Goal: Information Seeking & Learning: Learn about a topic

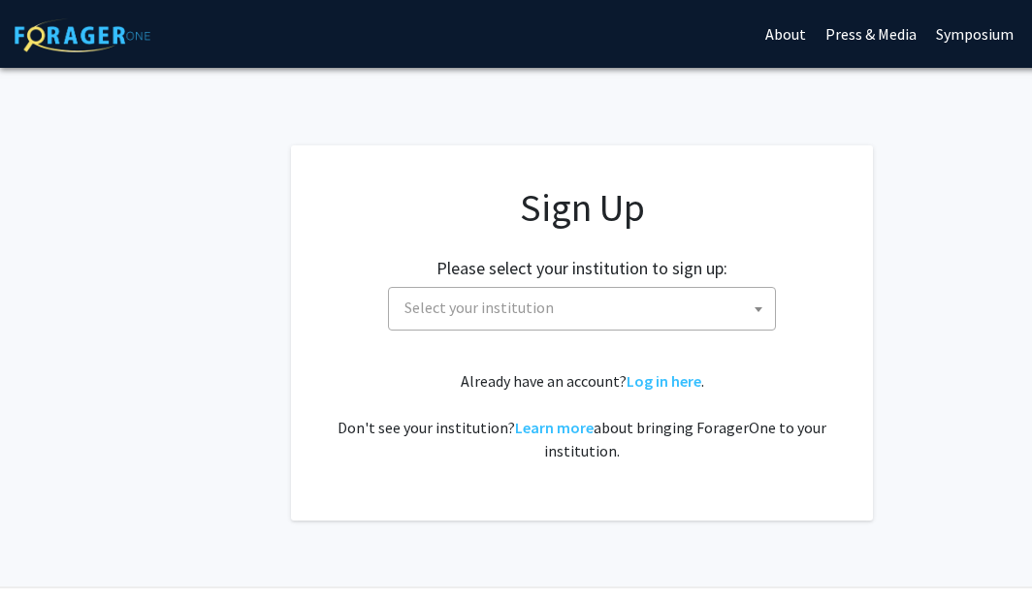
click at [463, 294] on span "Select your institution" at bounding box center [586, 308] width 378 height 40
type input "u"
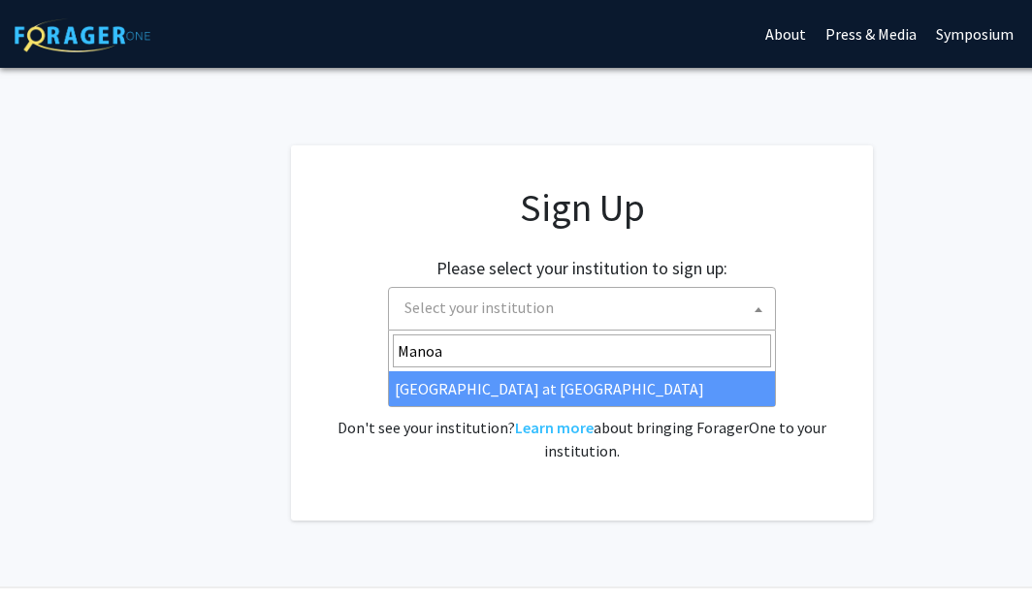
type input "Manoa"
select select "18"
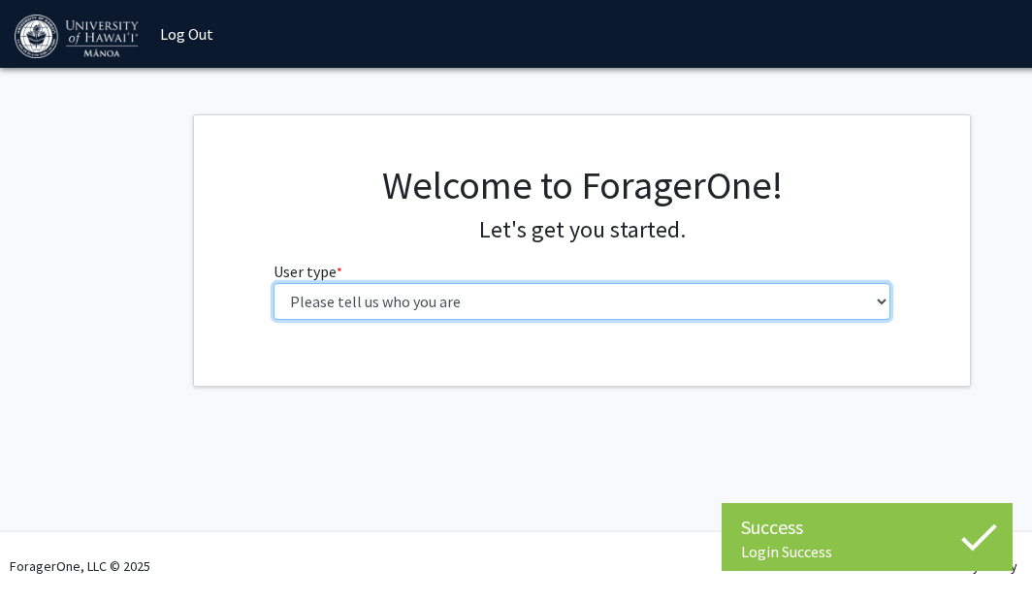
click at [478, 292] on select "Please tell us who you are Undergraduate Student Master's Student Doctoral Cand…" at bounding box center [582, 301] width 618 height 37
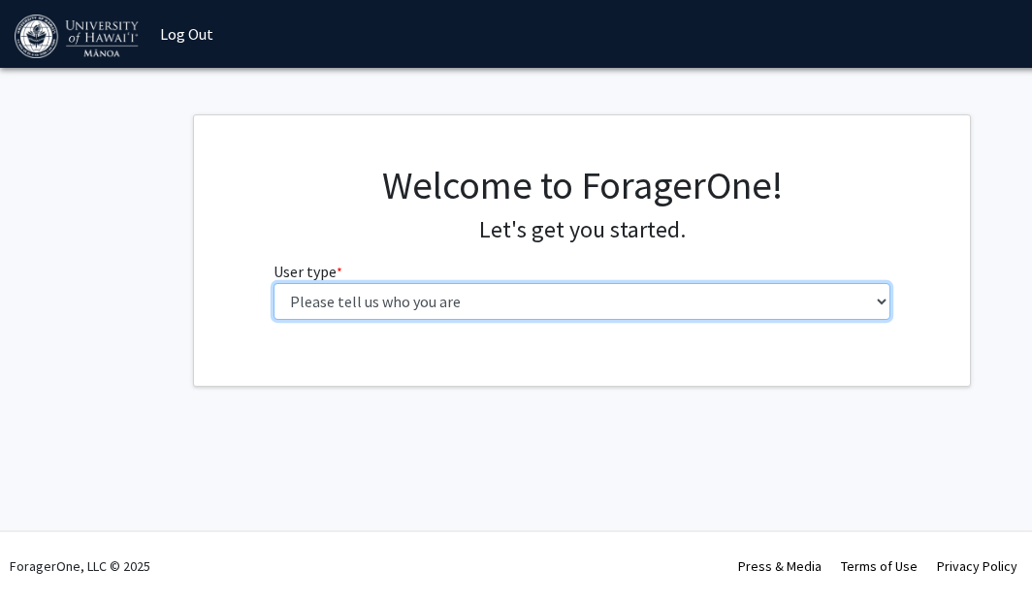
click at [711, 303] on select "Please tell us who you are Undergraduate Student Master's Student Doctoral Cand…" at bounding box center [582, 301] width 618 height 37
select select "1: undergrad"
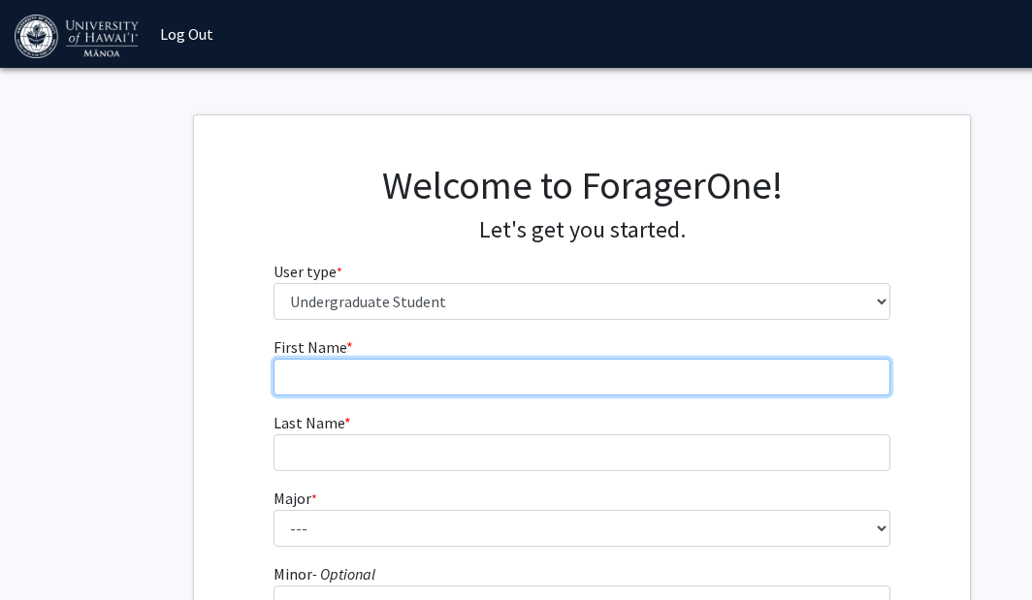
click at [570, 387] on input "First Name * required" at bounding box center [582, 377] width 618 height 37
type input "Tia"
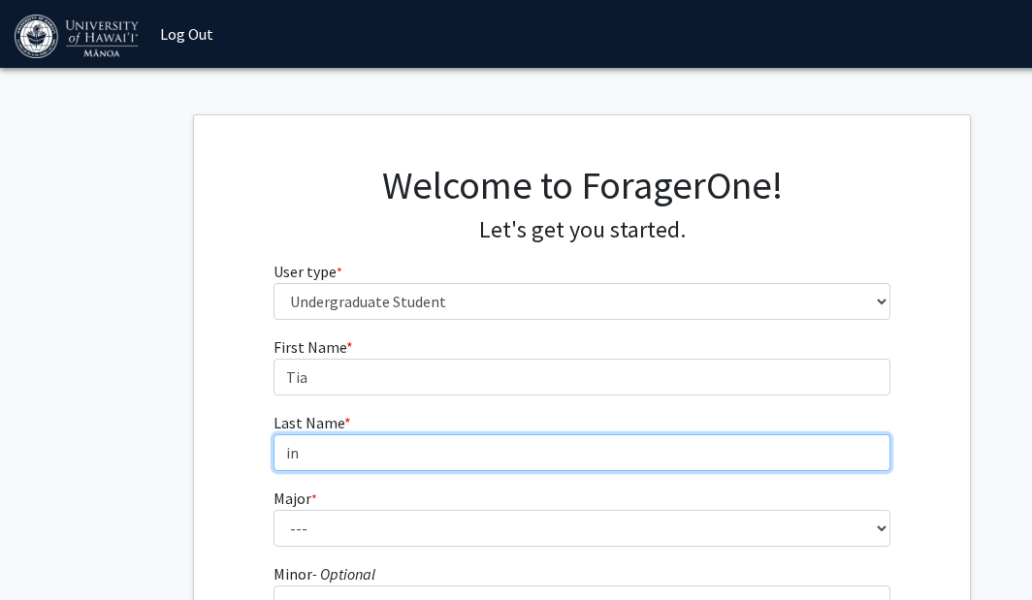
type input "i"
type input "[PERSON_NAME]"
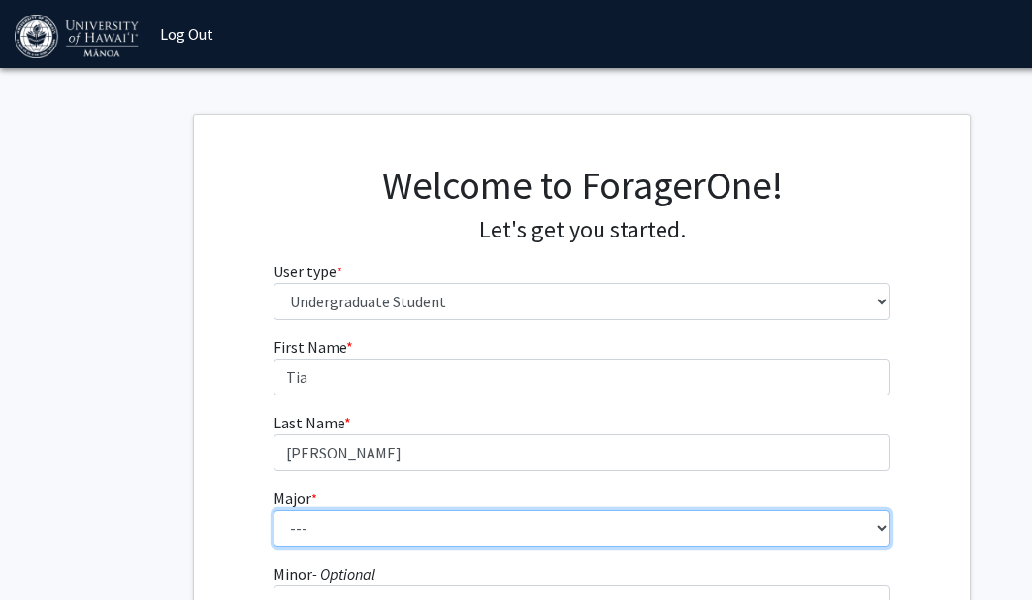
scroll to position [175, 0]
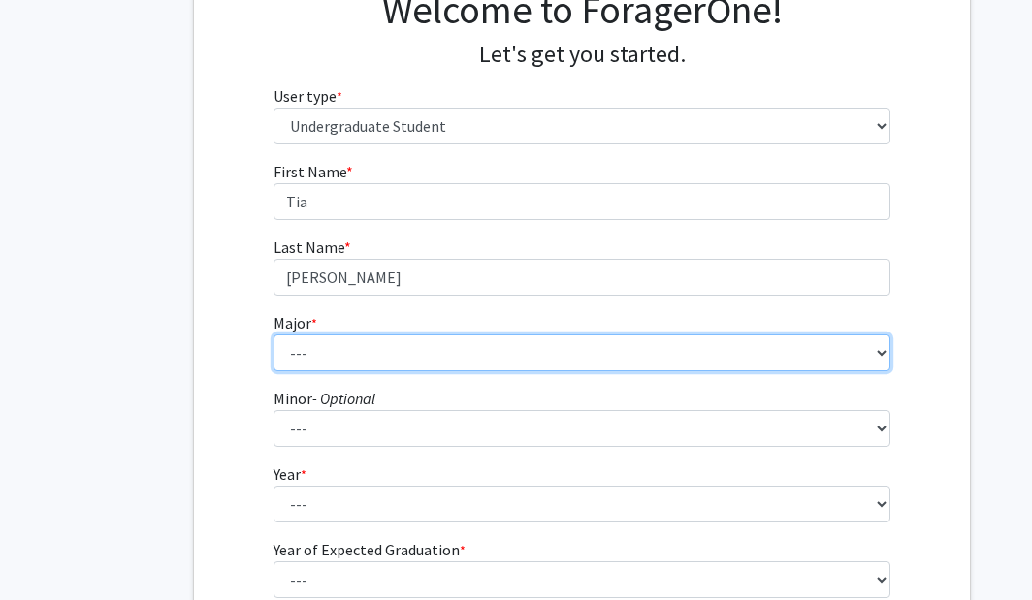
click at [511, 340] on select "--- Accounting American Studies Animal Sciences Anthropology Art Art History As…" at bounding box center [582, 353] width 618 height 37
select select "85: 1467"
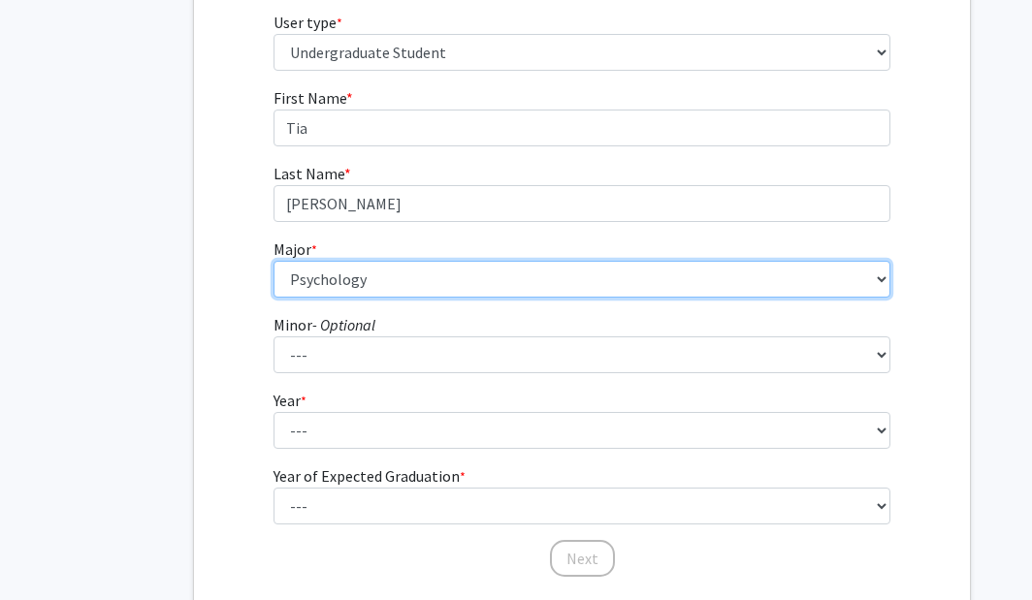
scroll to position [254, 0]
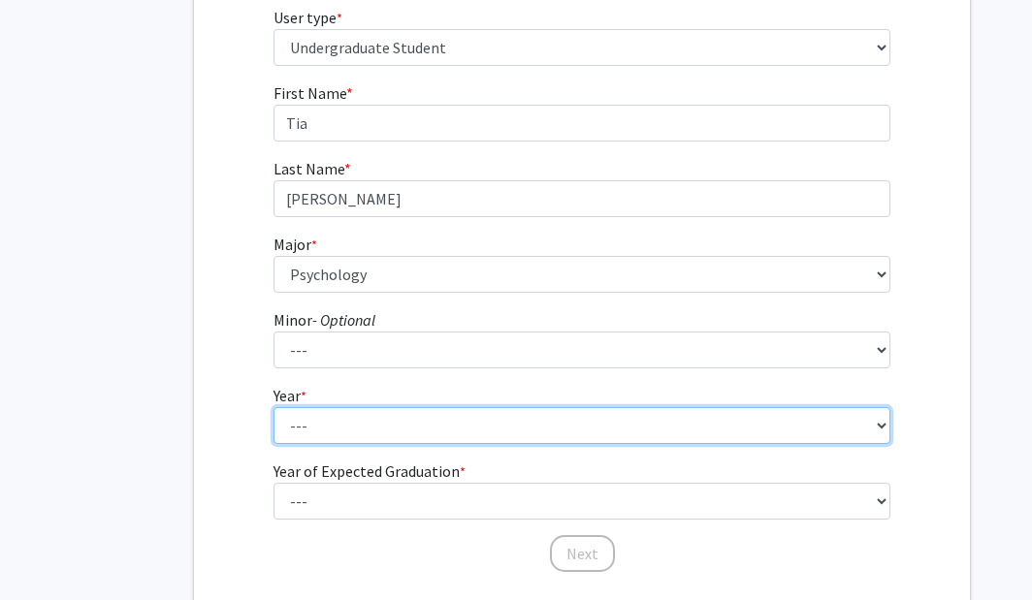
click at [391, 423] on select "--- First-year Sophomore Junior Senior Postbaccalaureate Certificate" at bounding box center [582, 425] width 618 height 37
select select "3: junior"
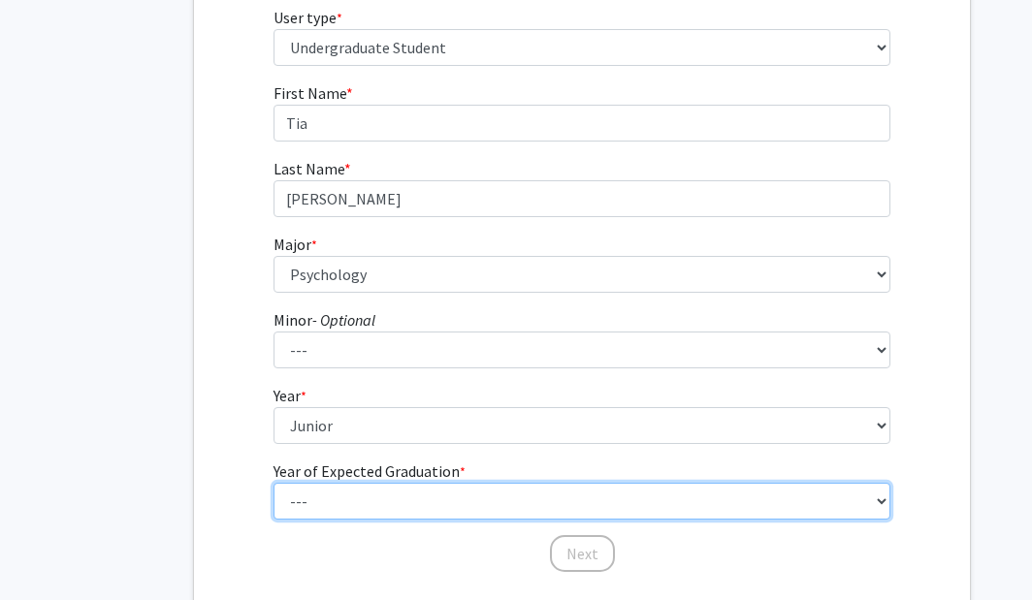
click at [369, 501] on select "--- 2025 2026 2027 2028 2029 2030 2031 2032 2033 2034" at bounding box center [582, 501] width 618 height 37
select select "3: 2027"
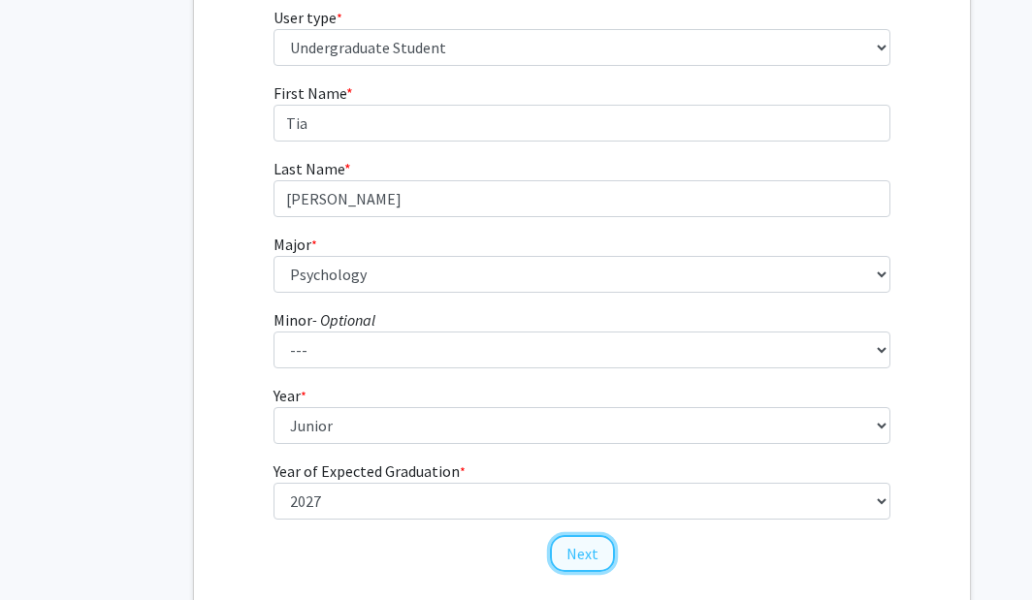
click at [587, 556] on button "Next" at bounding box center [582, 553] width 65 height 37
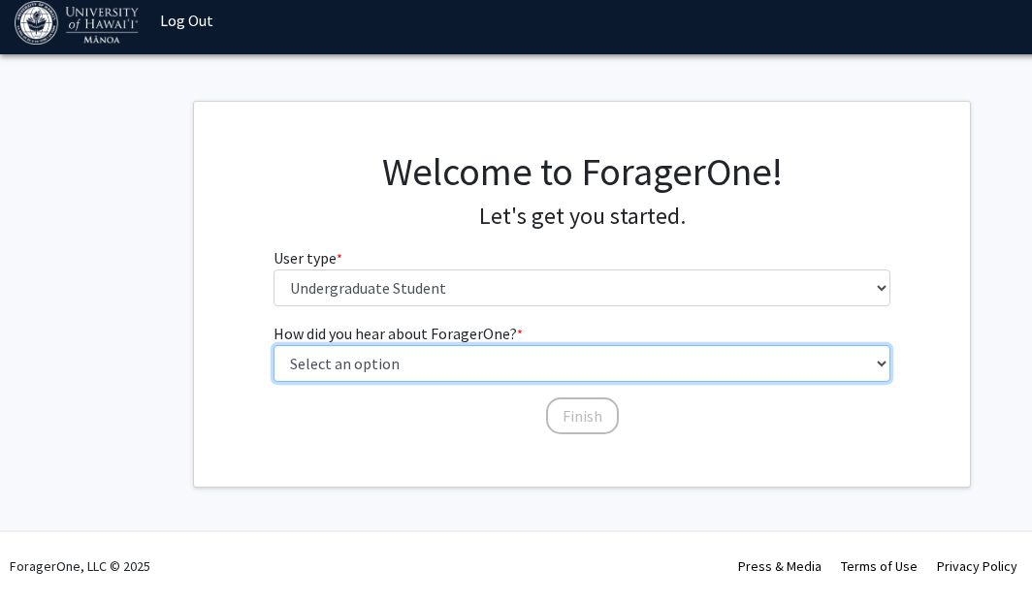
click at [502, 379] on select "Select an option Peer/student recommendation Faculty/staff recommendation Unive…" at bounding box center [582, 363] width 618 height 37
select select "4: university_email"
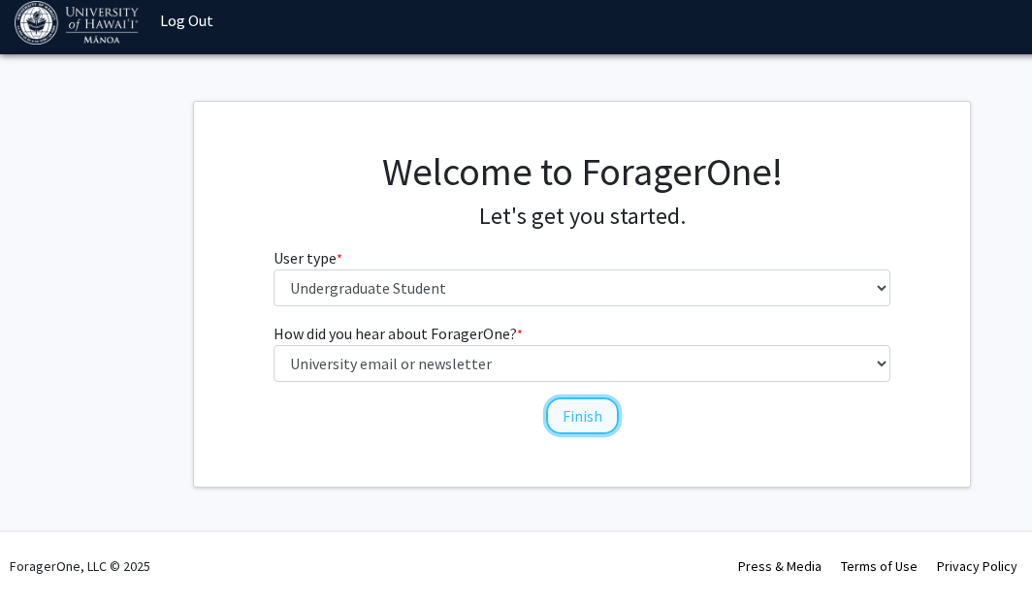
click at [579, 412] on button "Finish" at bounding box center [582, 416] width 73 height 37
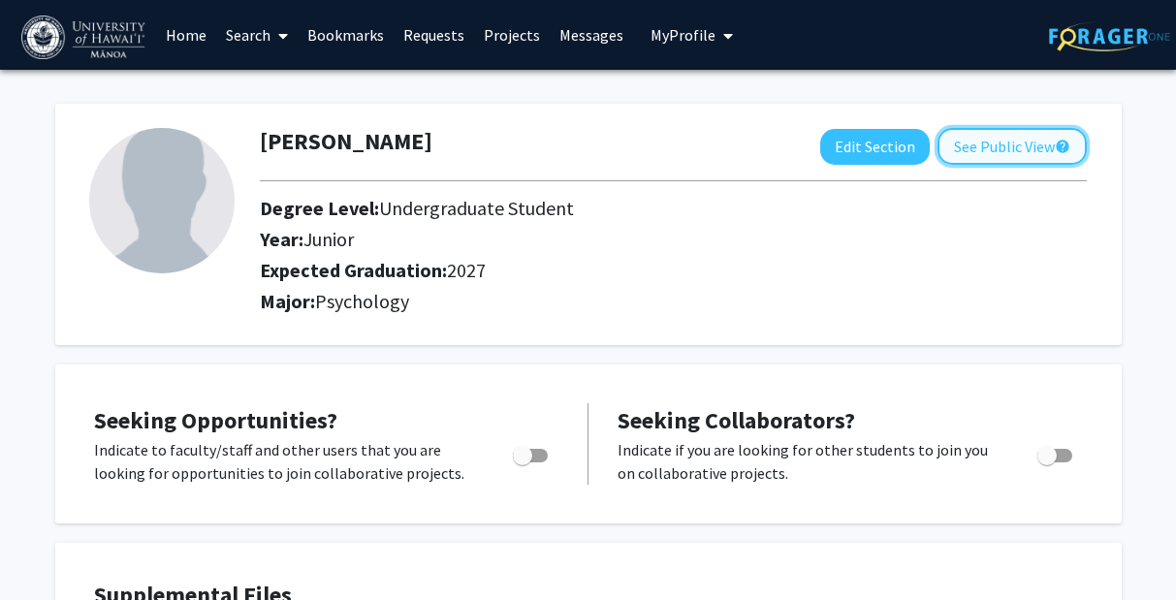
click at [995, 140] on button "See Public View help" at bounding box center [1012, 146] width 149 height 37
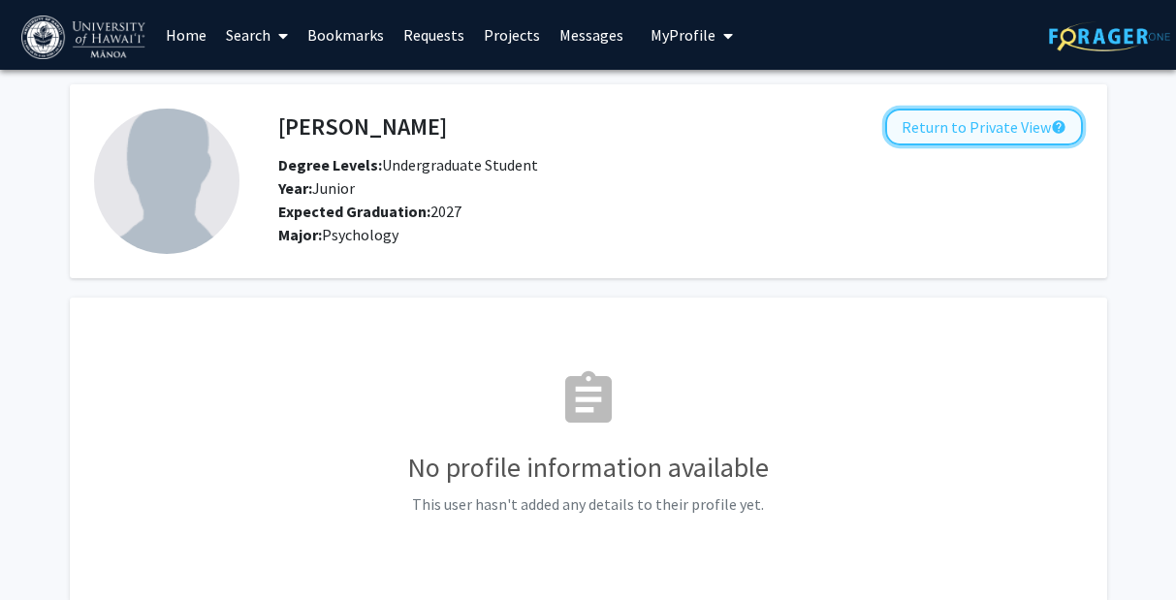
click at [958, 127] on button "Return to Private View help" at bounding box center [984, 127] width 198 height 37
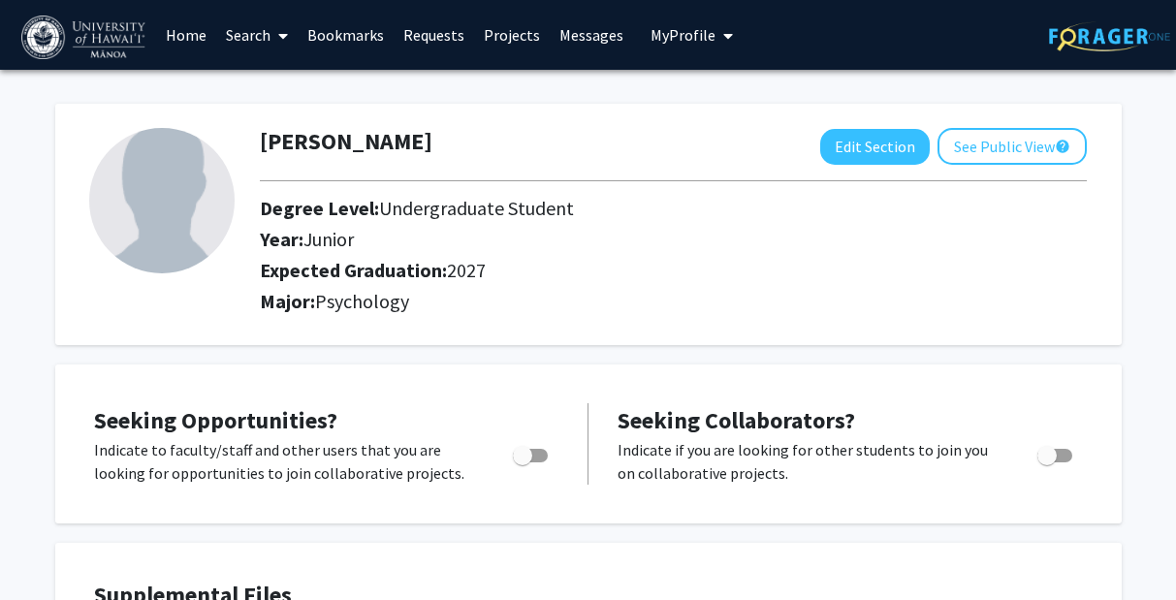
click at [686, 32] on span "My Profile" at bounding box center [683, 34] width 65 height 19
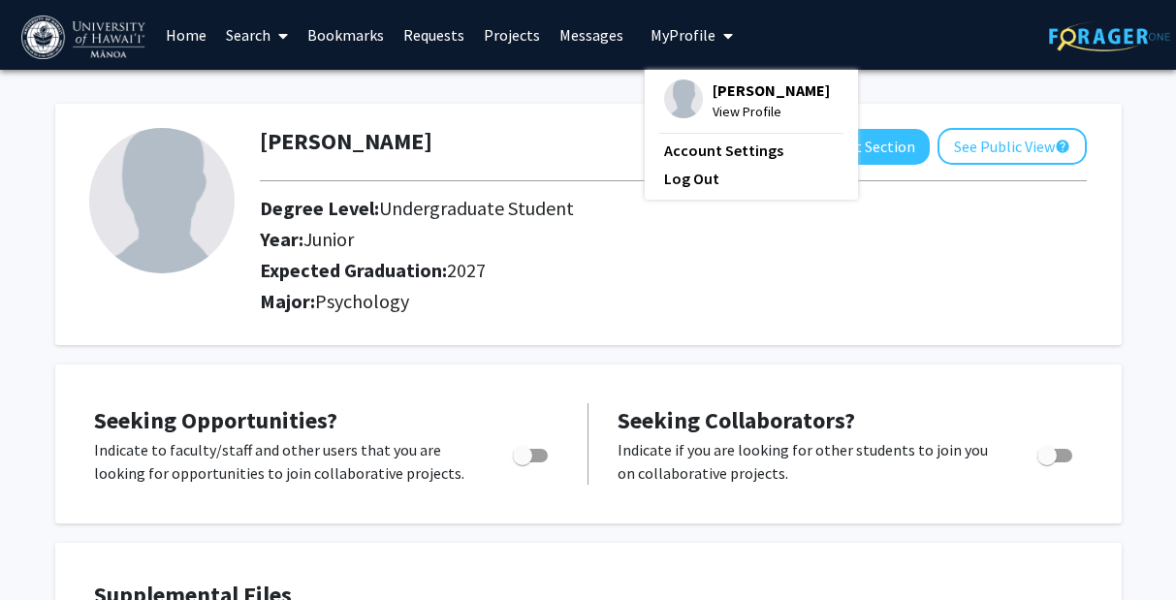
click at [686, 32] on span "My Profile" at bounding box center [683, 34] width 65 height 19
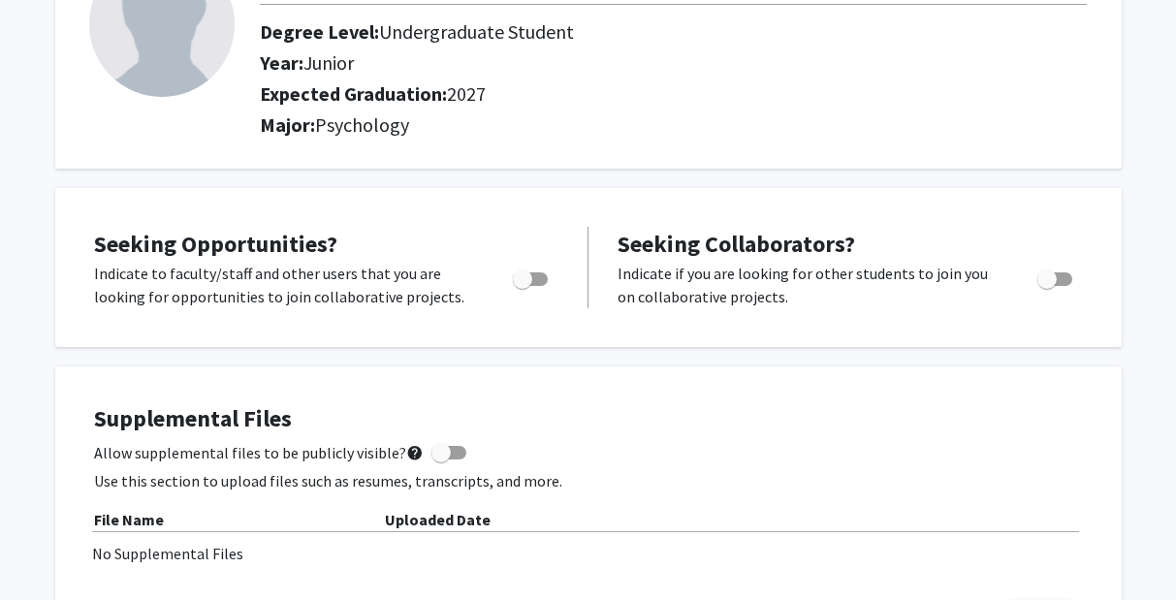
scroll to position [179, 0]
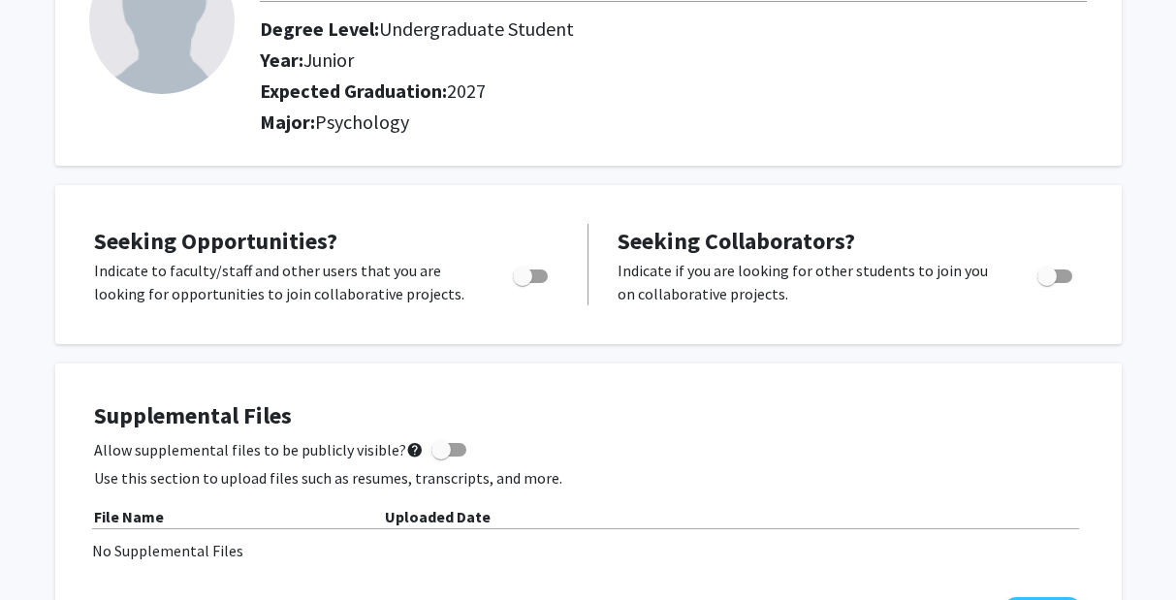
click at [530, 272] on span "Toggle" at bounding box center [522, 276] width 19 height 19
click at [523, 283] on input "Are you actively seeking opportunities?" at bounding box center [522, 283] width 1 height 1
checkbox input "true"
click at [1031, 269] on span "Toggle" at bounding box center [1046, 276] width 19 height 19
click at [1031, 283] on input "Would you like to receive other student requests to work with you?" at bounding box center [1046, 283] width 1 height 1
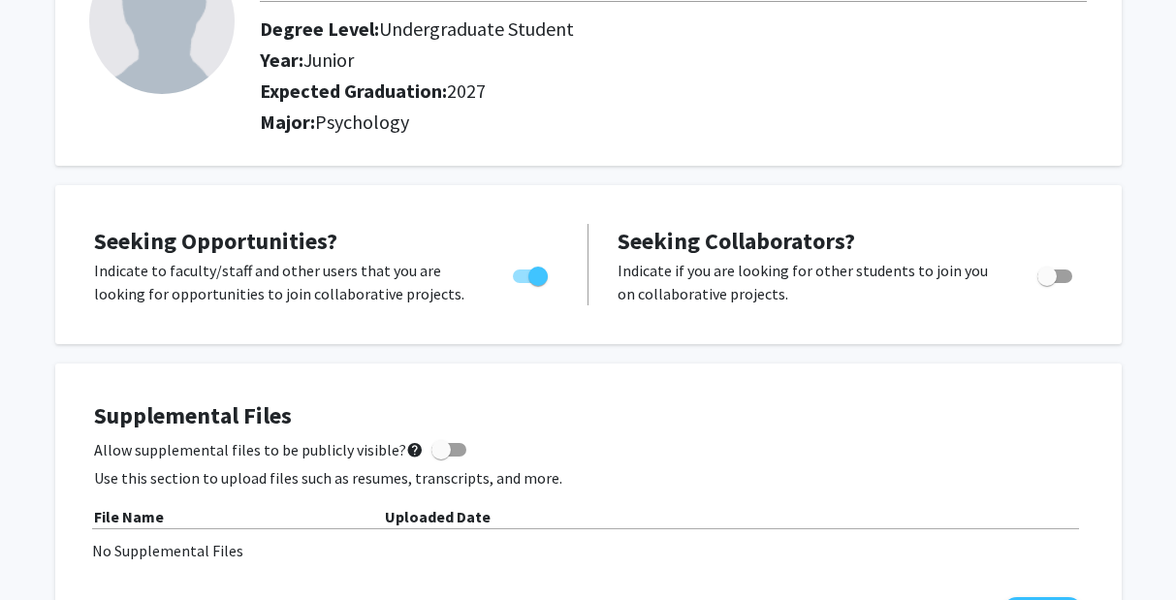
checkbox input "true"
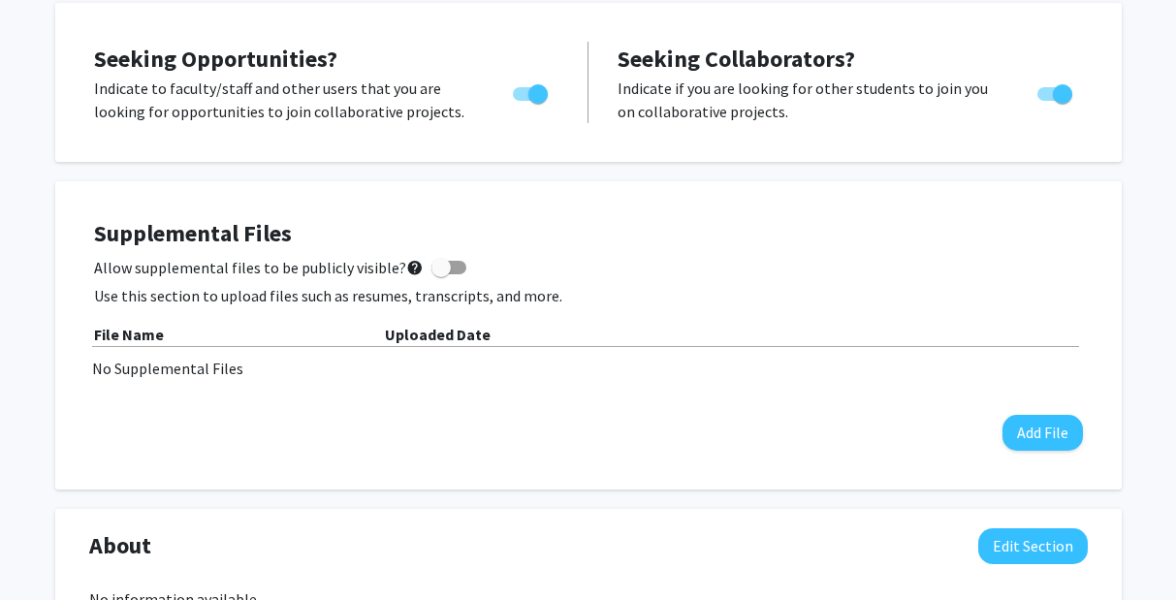
scroll to position [364, 0]
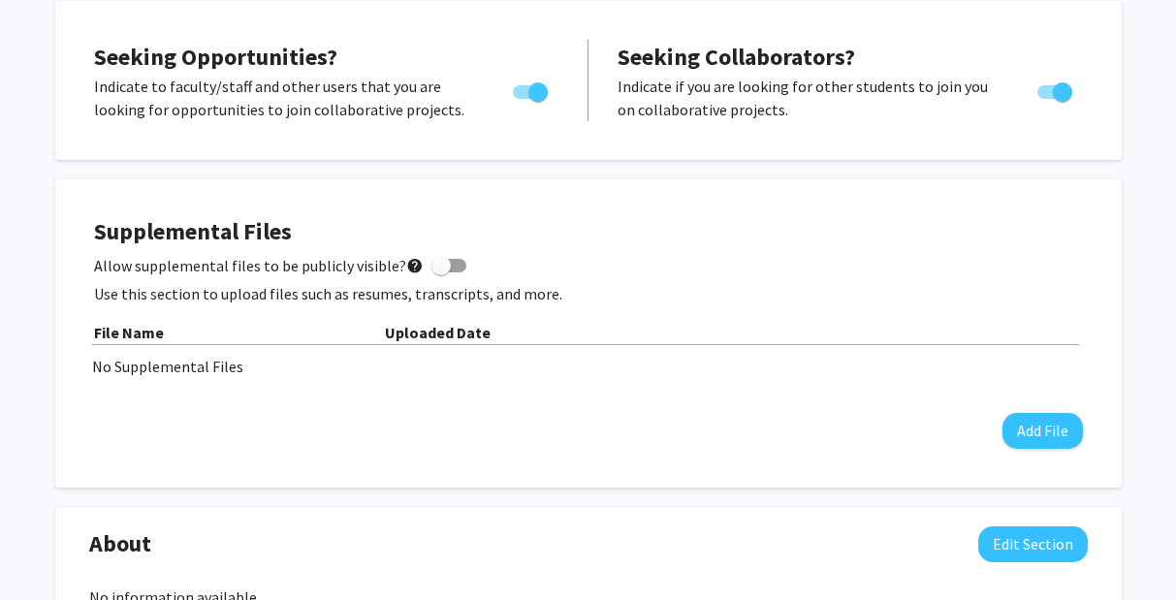
click at [678, 343] on div "File Name Uploaded Date" at bounding box center [588, 333] width 989 height 24
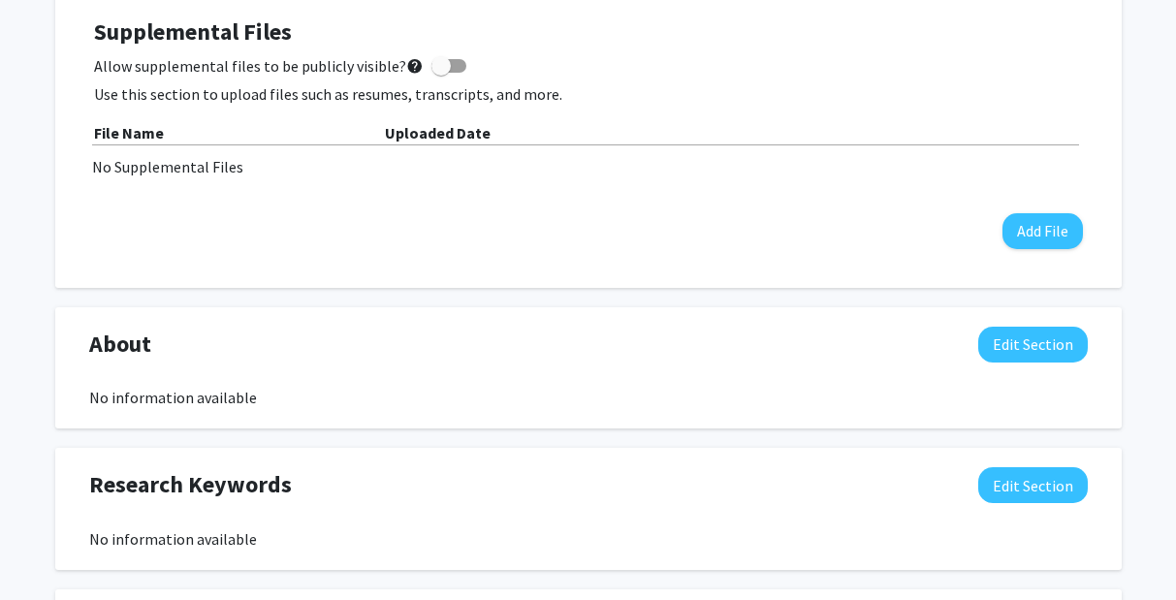
scroll to position [566, 0]
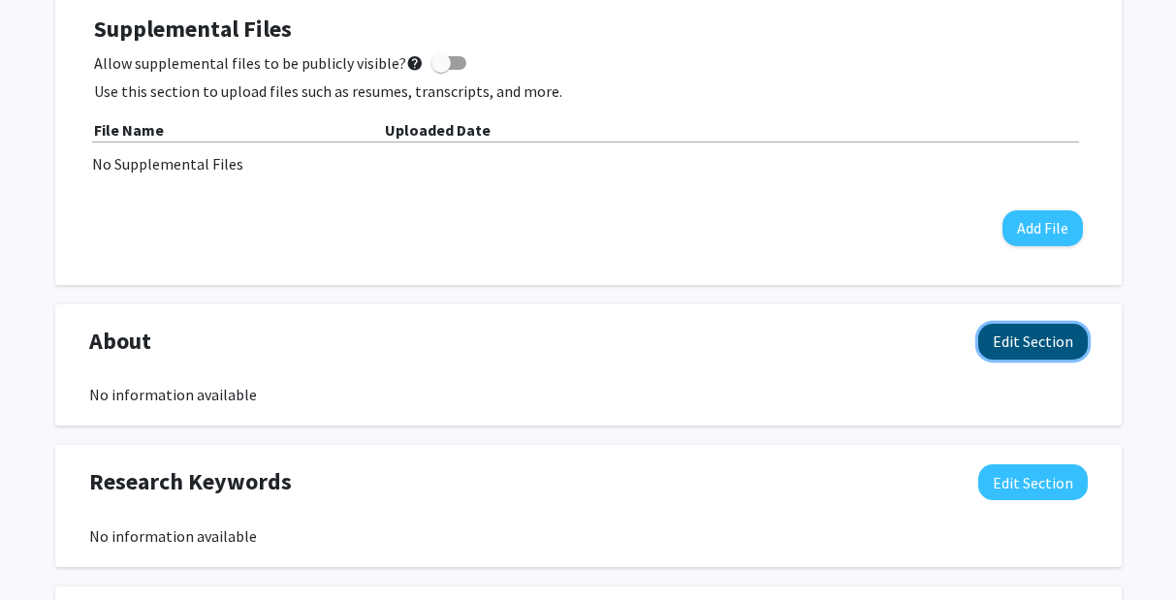
click at [1031, 355] on button "Edit Section" at bounding box center [1033, 342] width 110 height 36
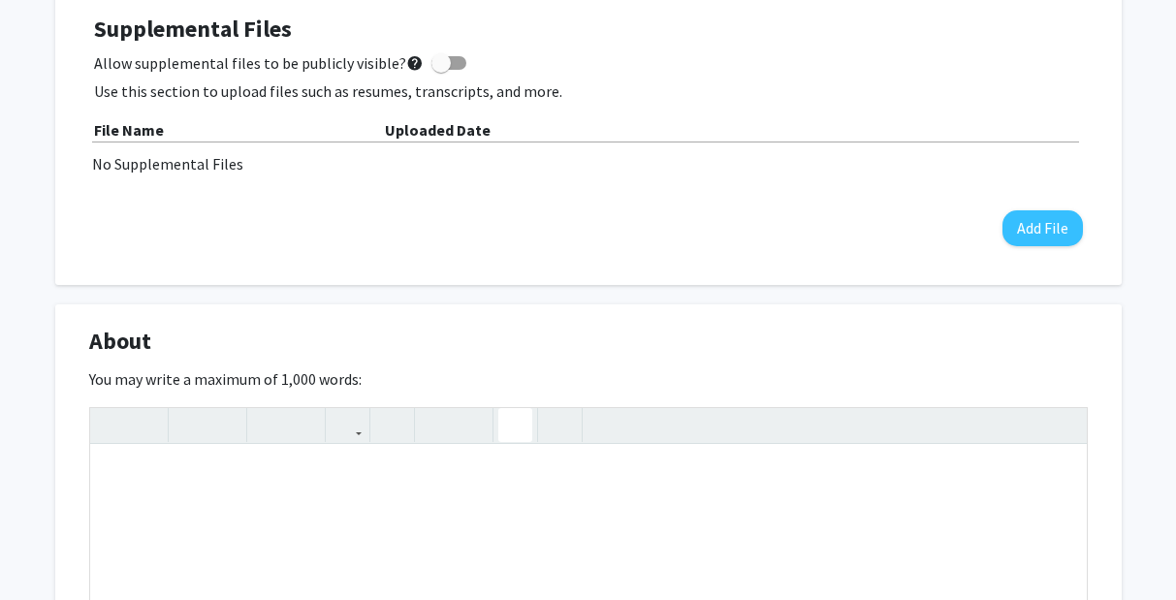
scroll to position [639, 0]
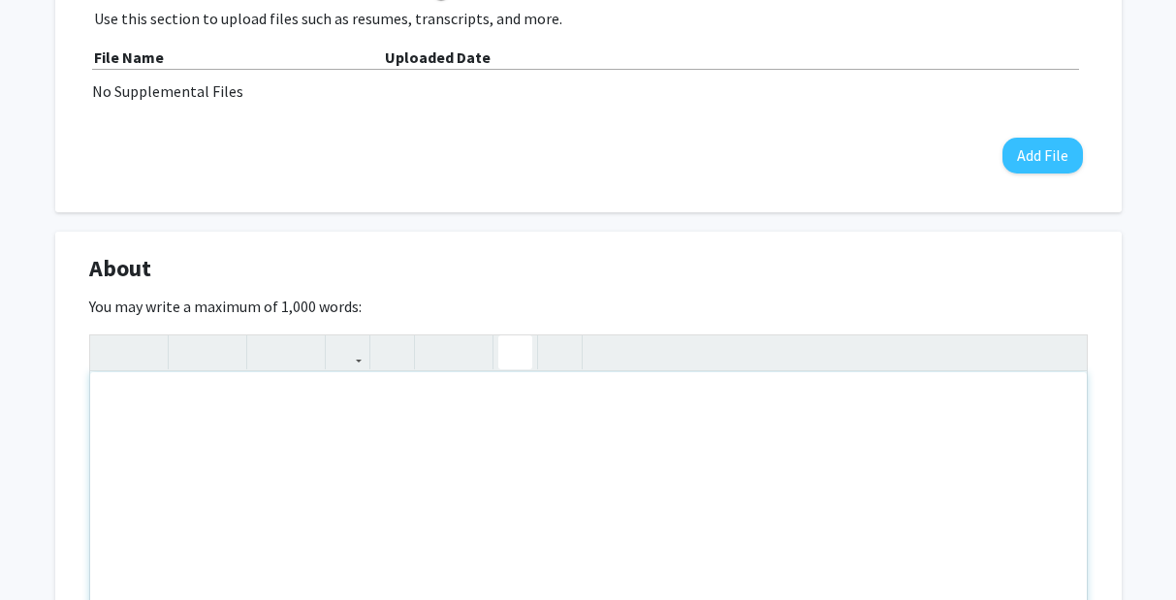
click at [500, 428] on div "Note to users with screen readers: Please deactivate our accessibility plugin f…" at bounding box center [588, 517] width 997 height 291
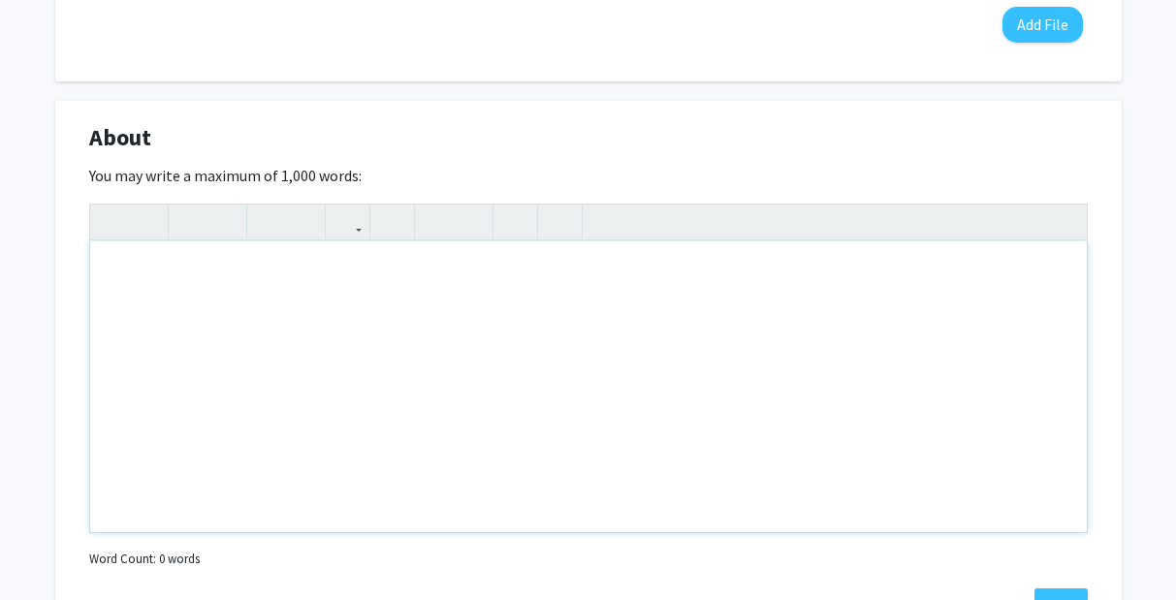
scroll to position [945, 0]
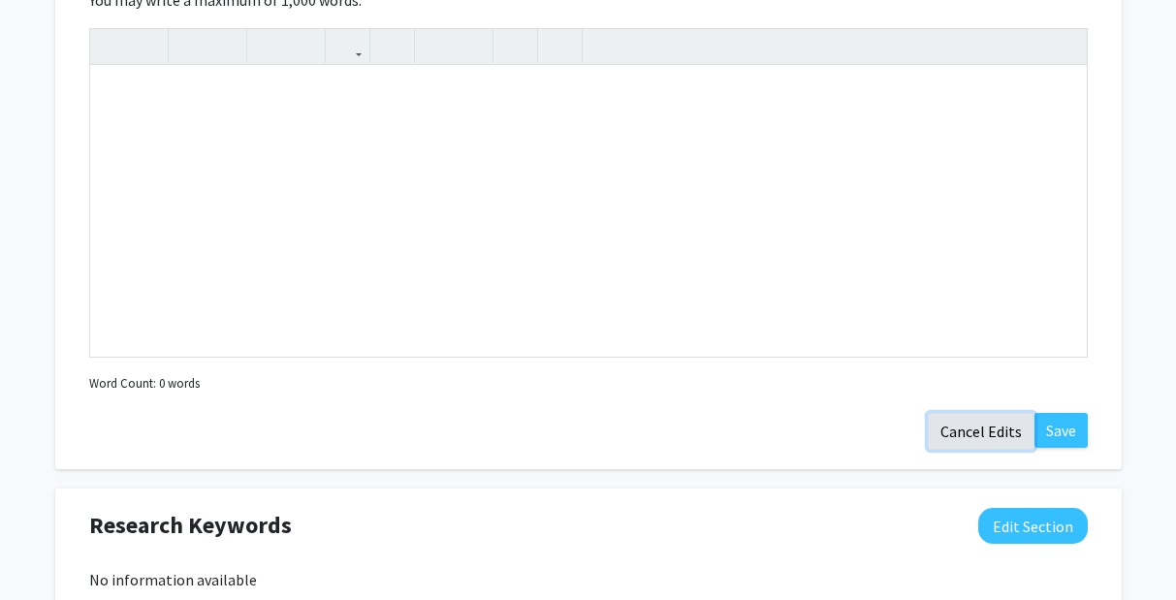
click at [986, 440] on button "Cancel Edits" at bounding box center [981, 431] width 107 height 37
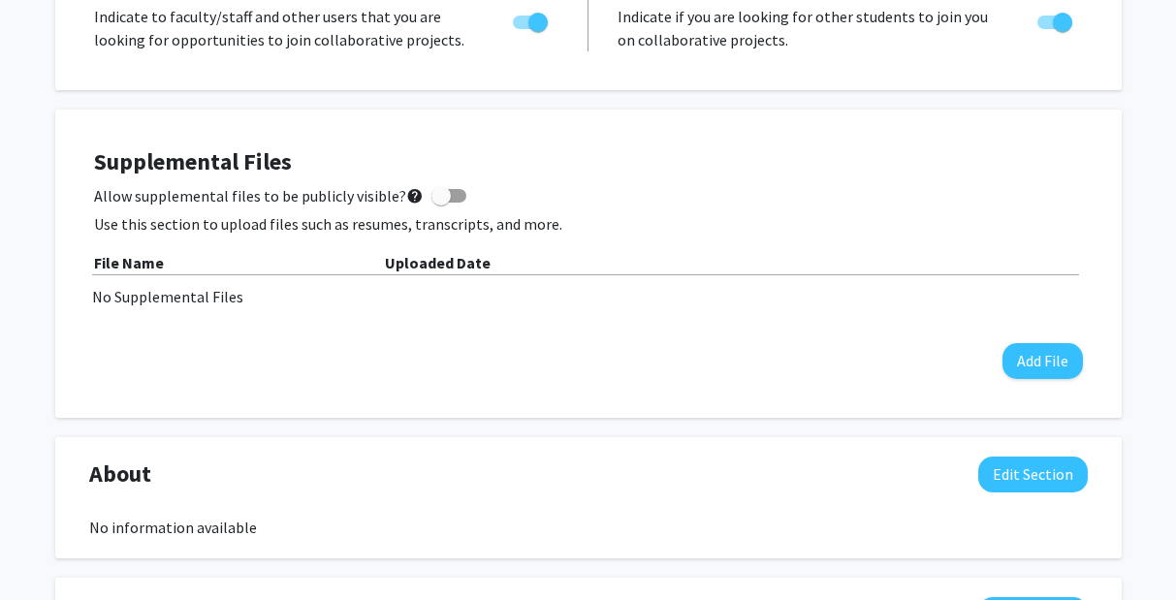
scroll to position [0, 0]
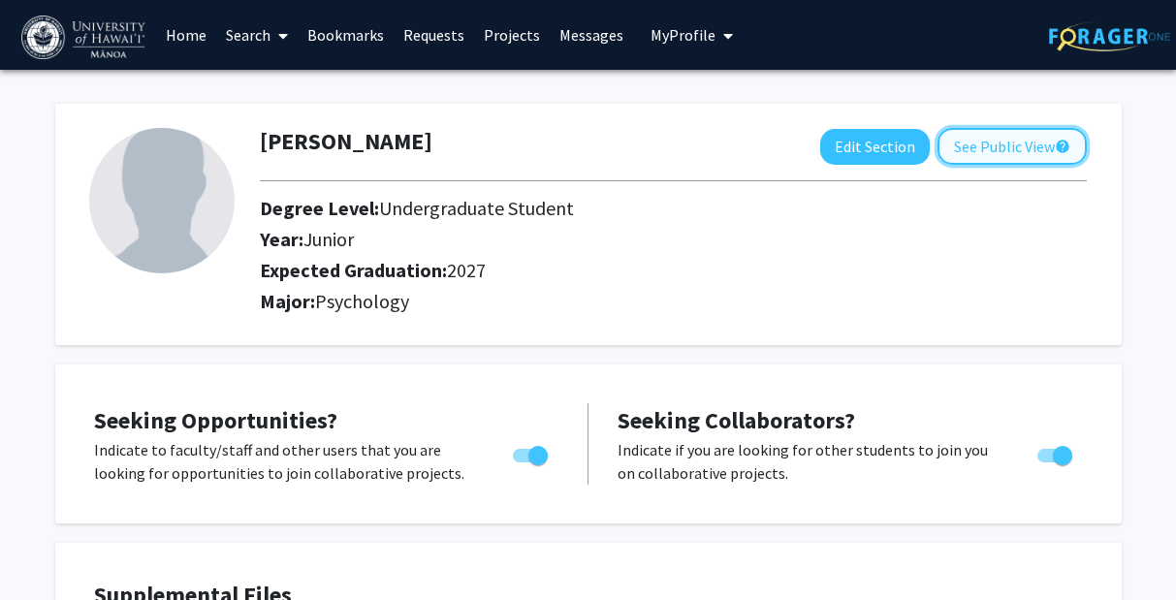
click at [977, 155] on button "See Public View help" at bounding box center [1012, 146] width 149 height 37
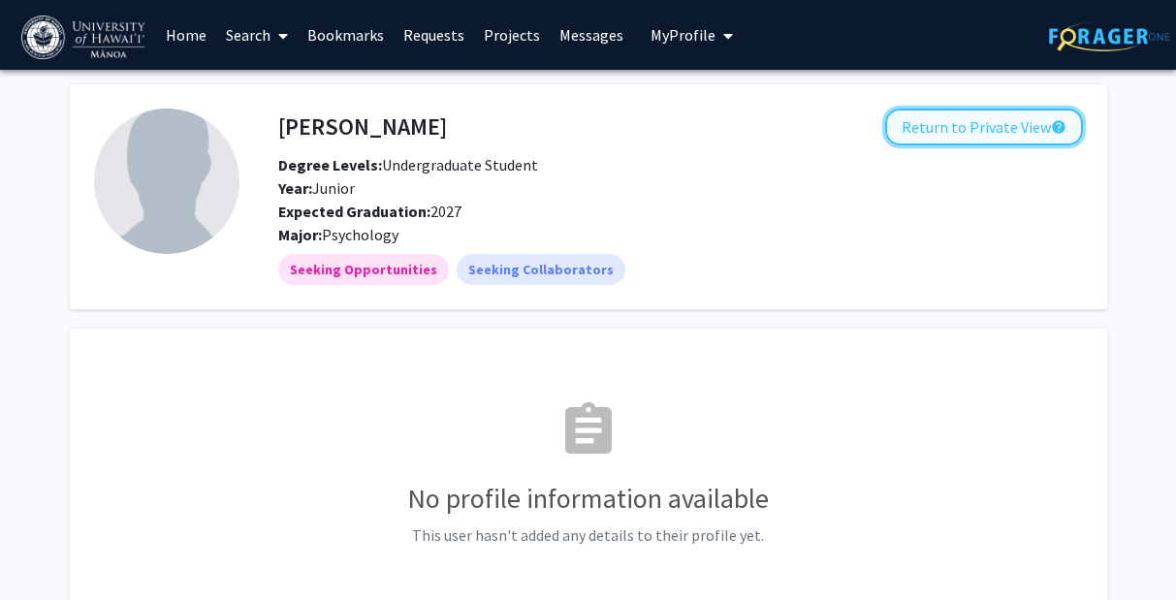
click at [968, 127] on button "Return to Private View help" at bounding box center [984, 127] width 198 height 37
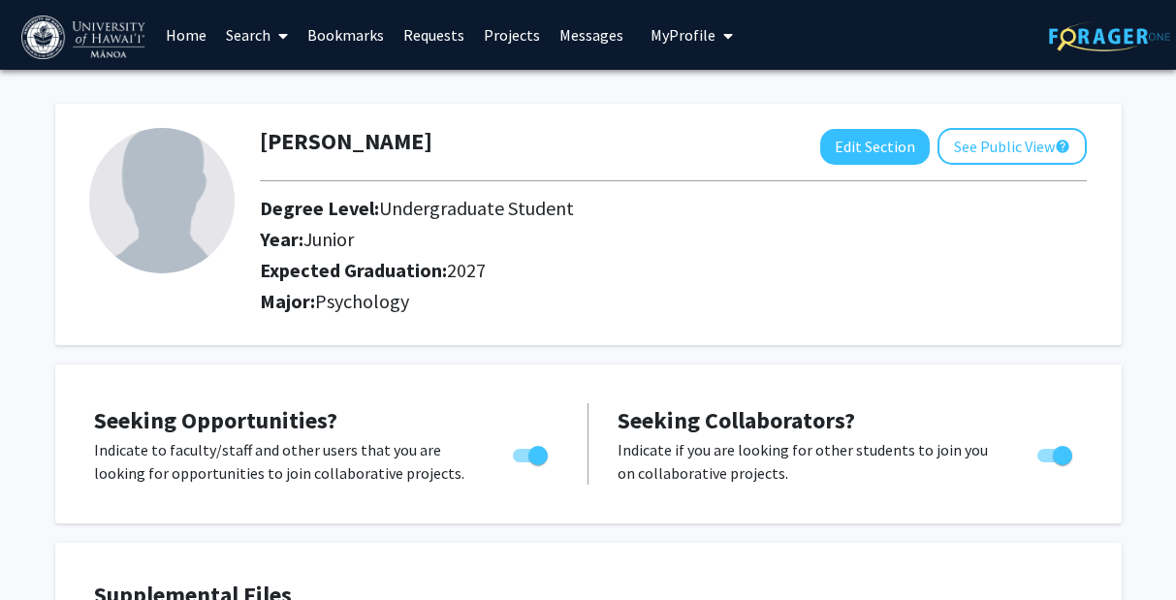
click at [584, 34] on link "Messages" at bounding box center [591, 35] width 83 height 68
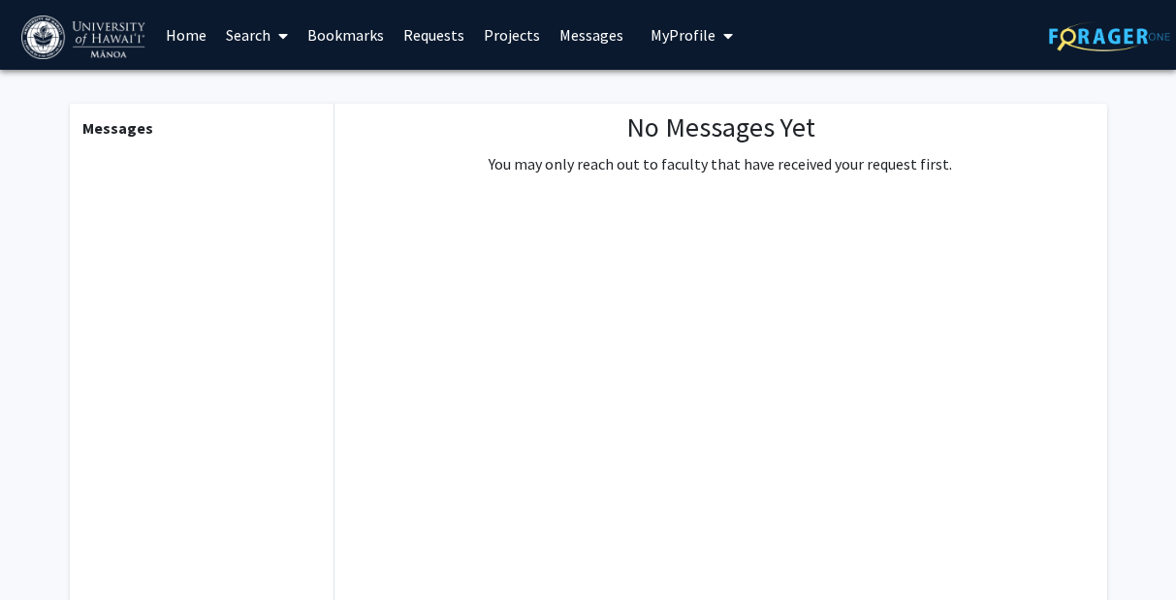
click at [474, 35] on link "Projects" at bounding box center [512, 35] width 76 height 68
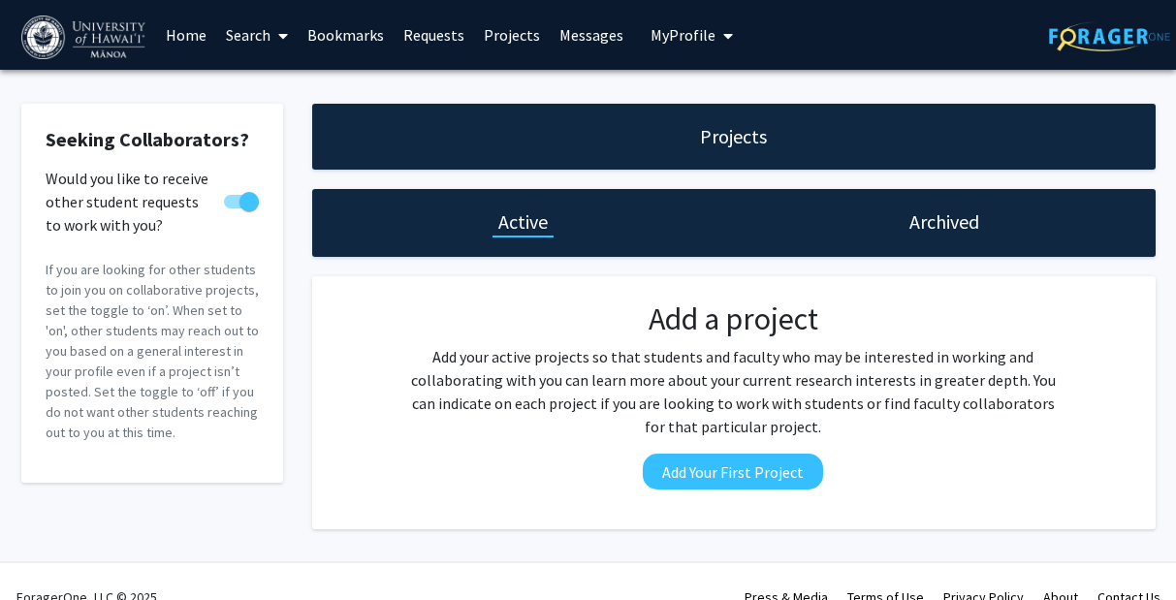
click at [421, 36] on link "Requests" at bounding box center [434, 35] width 80 height 68
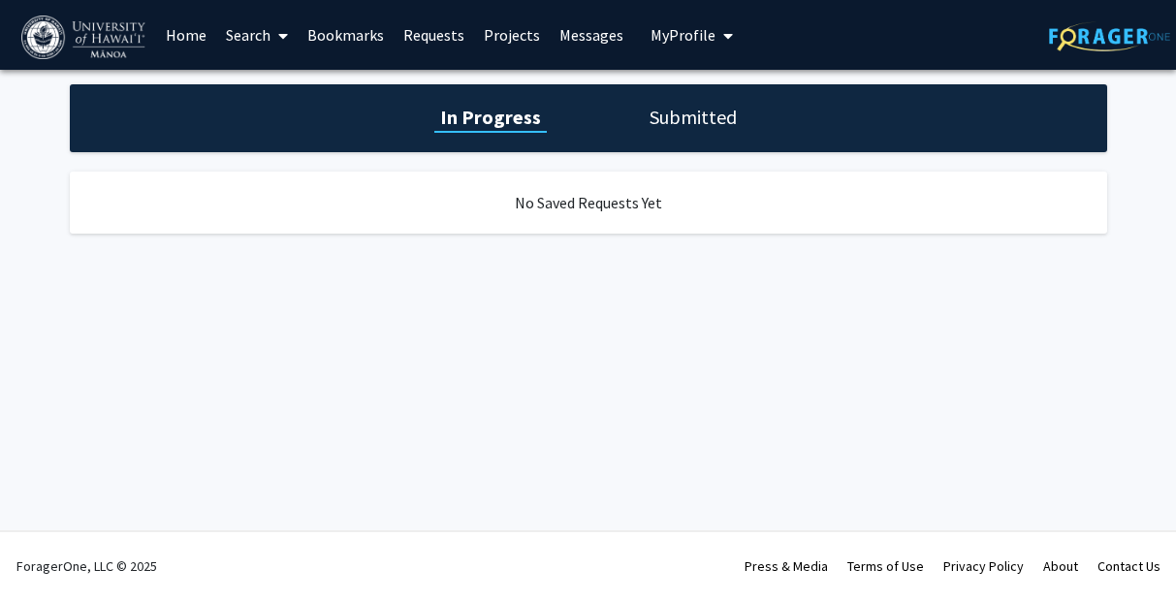
click at [334, 40] on link "Bookmarks" at bounding box center [346, 35] width 96 height 68
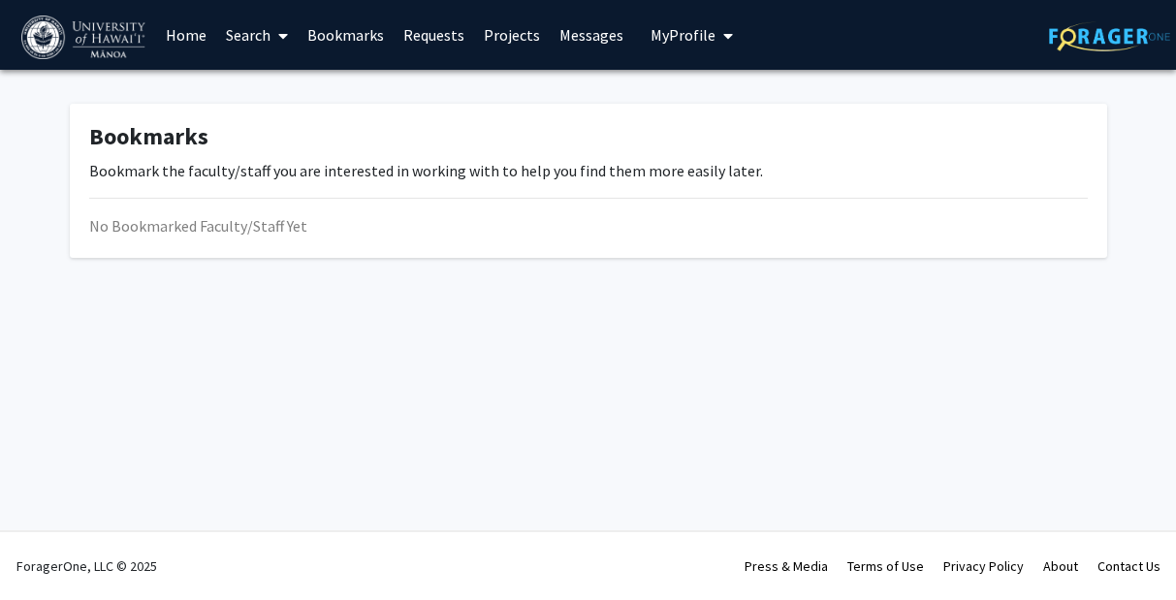
click at [270, 37] on link "Search" at bounding box center [256, 35] width 81 height 68
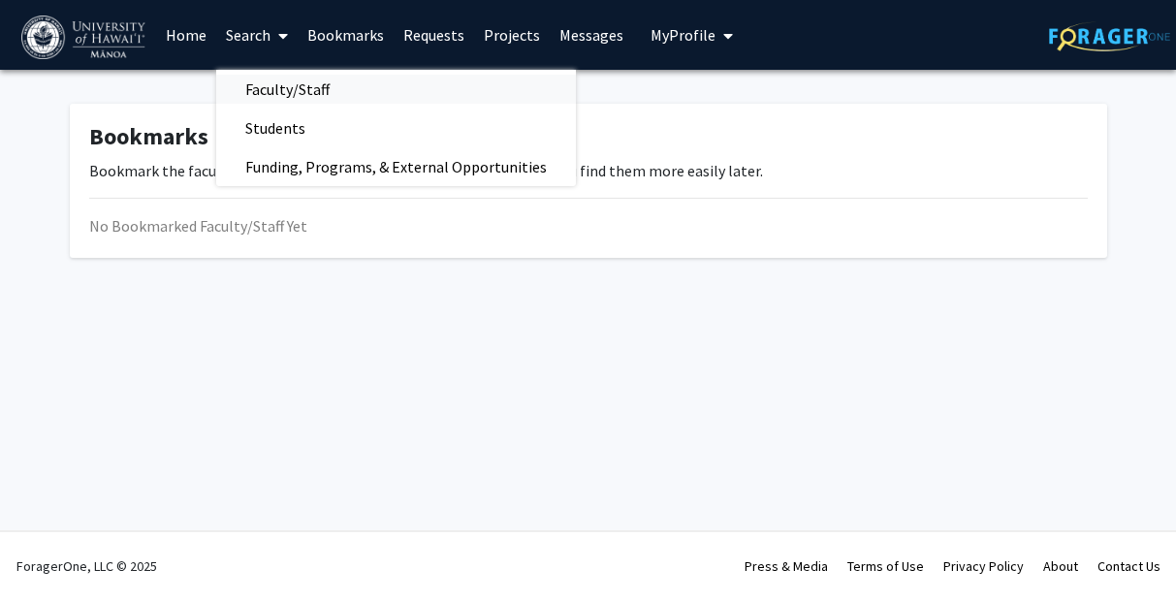
click at [282, 97] on span "Faculty/Staff" at bounding box center [287, 89] width 143 height 39
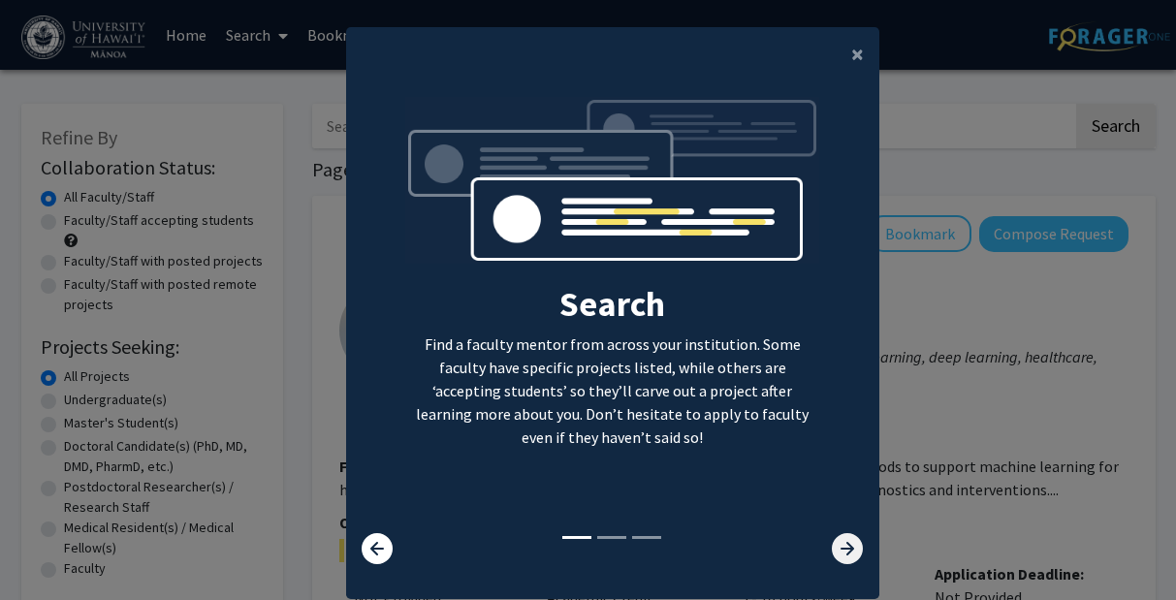
click at [854, 556] on icon at bounding box center [847, 548] width 31 height 31
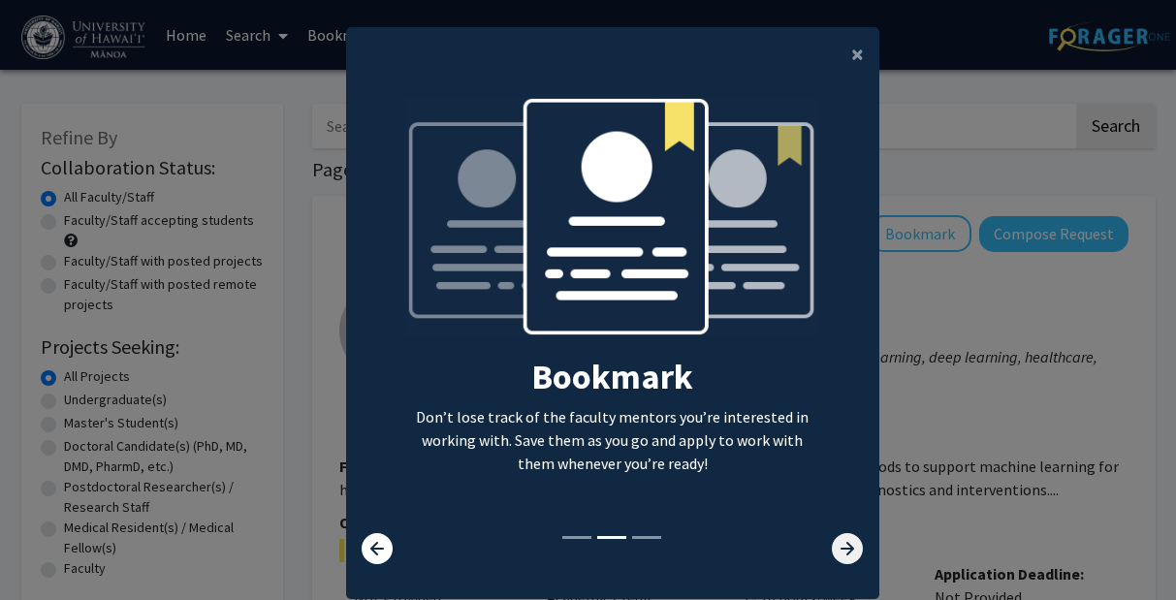
click at [854, 556] on icon at bounding box center [847, 548] width 31 height 31
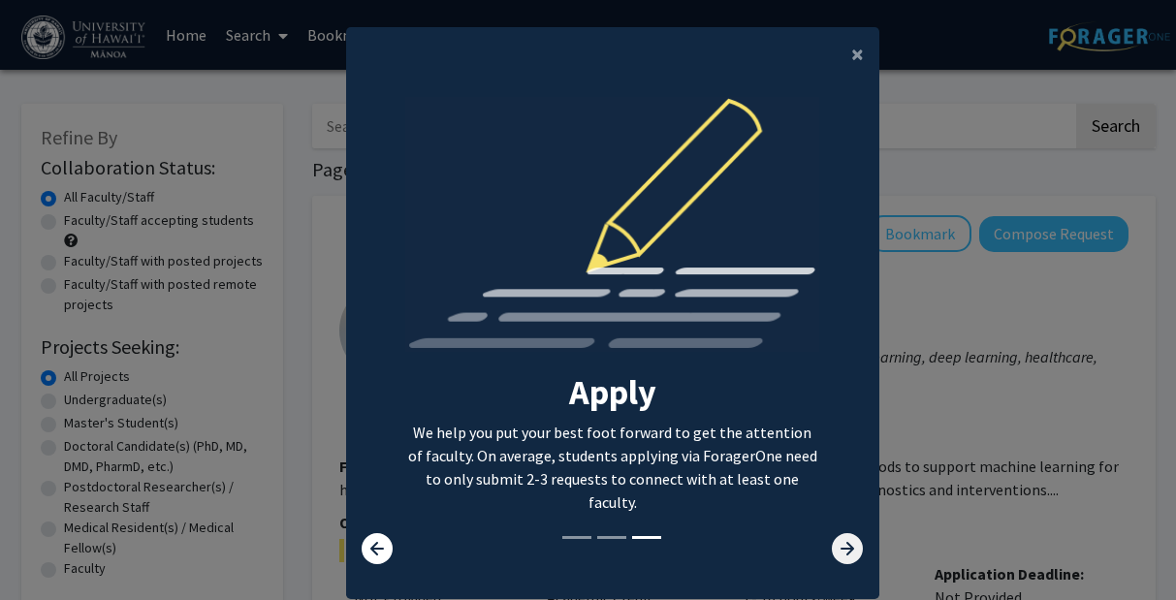
click at [854, 556] on icon at bounding box center [847, 548] width 31 height 31
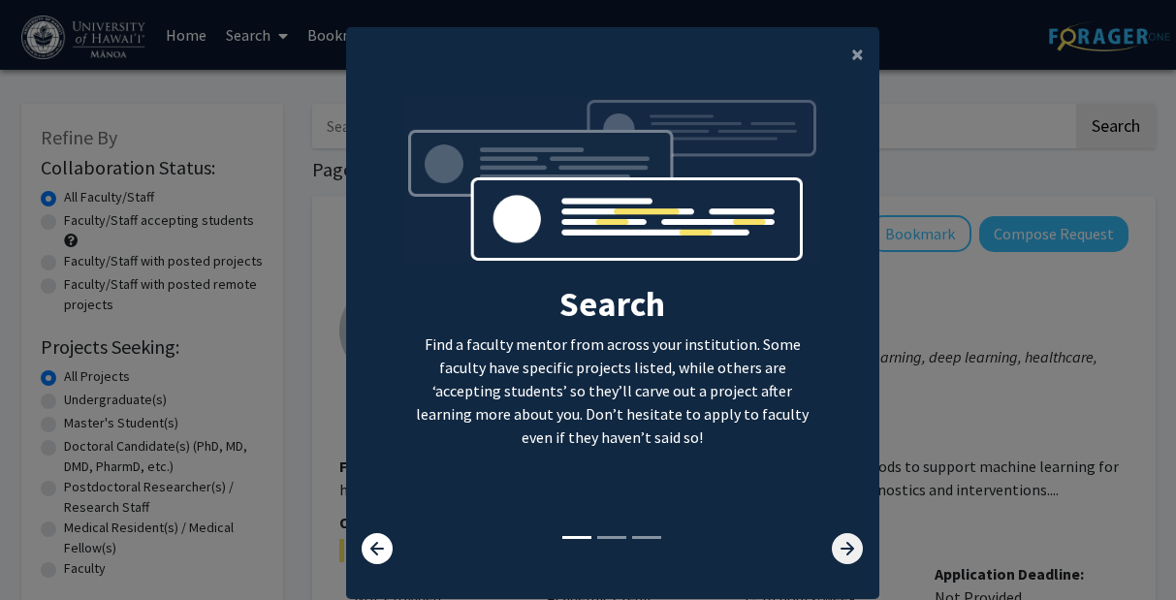
click at [854, 556] on icon at bounding box center [847, 548] width 31 height 31
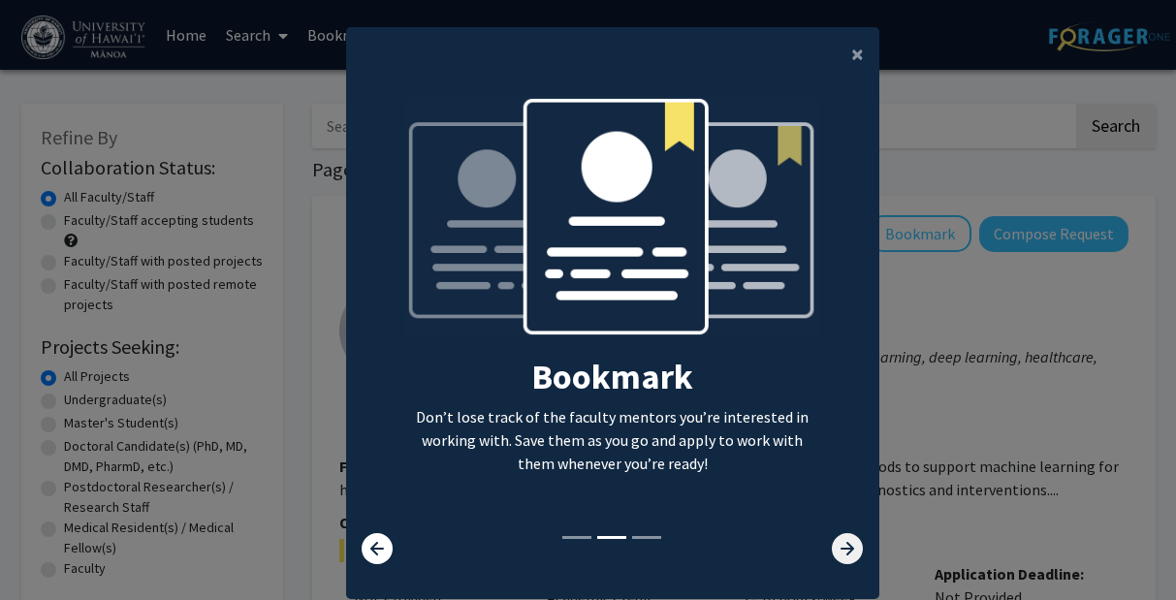
click at [854, 556] on icon at bounding box center [847, 548] width 31 height 31
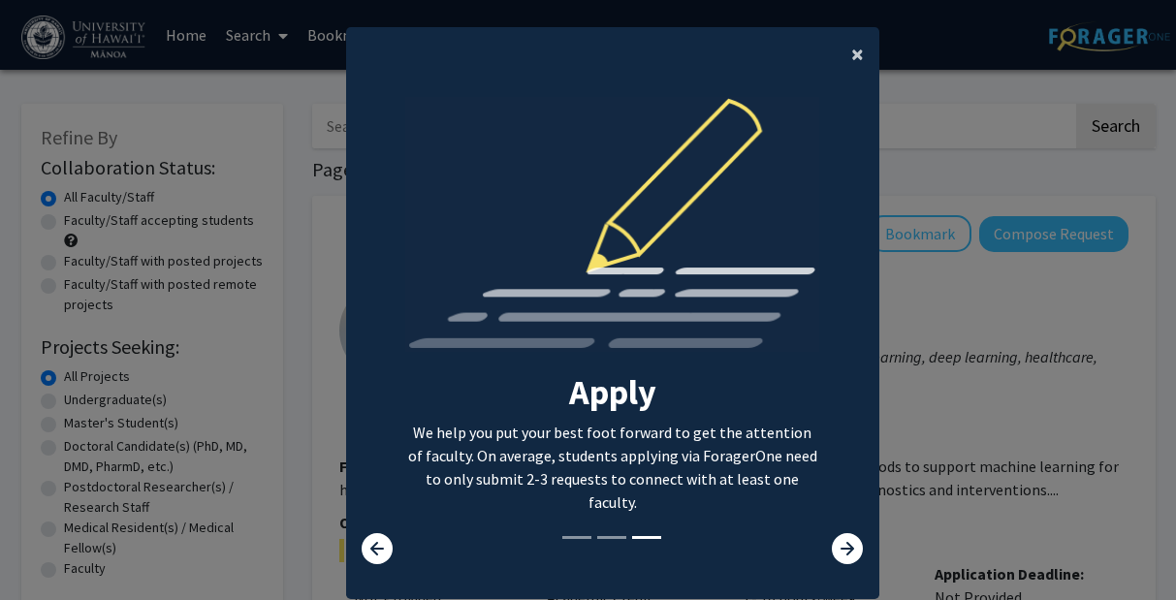
click at [855, 52] on span "×" at bounding box center [857, 54] width 13 height 30
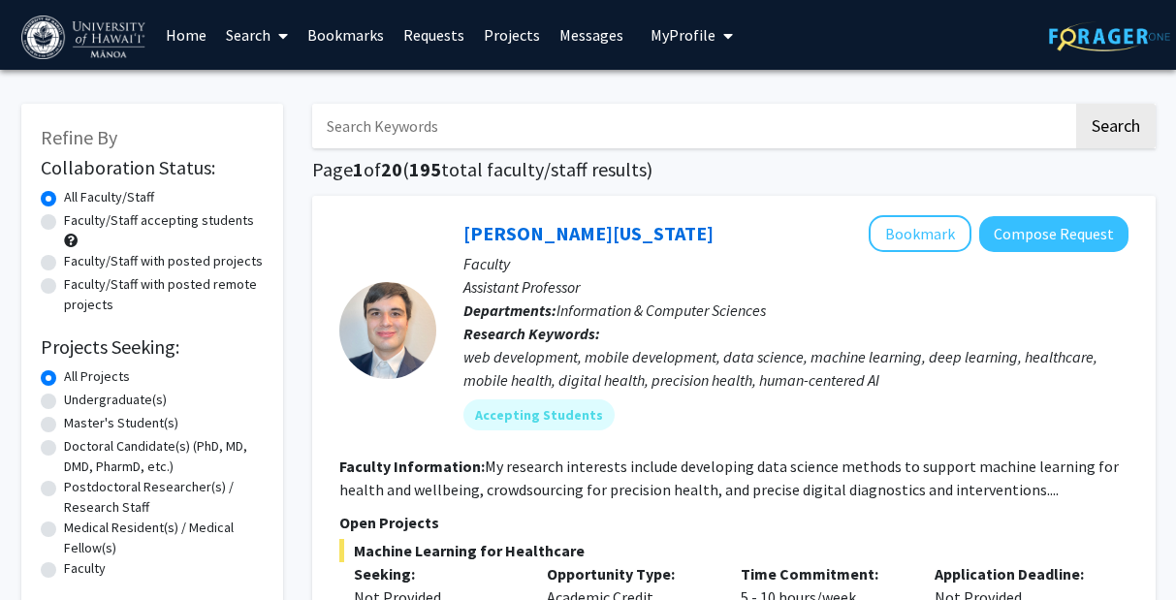
click at [604, 137] on input "Search Keywords" at bounding box center [692, 126] width 761 height 45
click at [1031, 104] on button "Search" at bounding box center [1116, 126] width 80 height 45
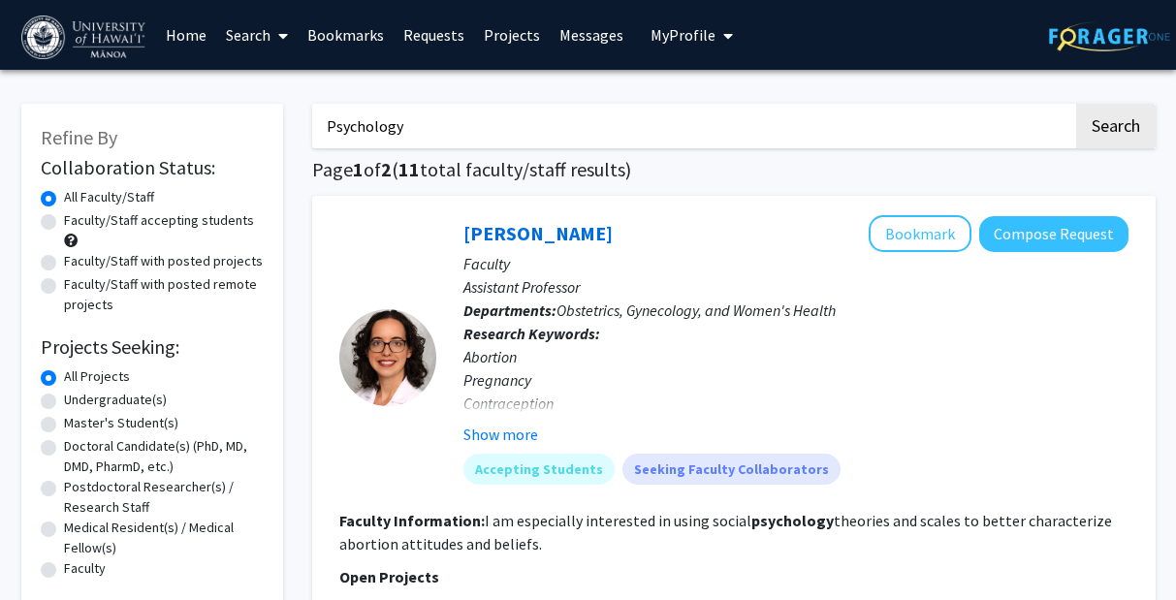
click at [389, 129] on input "Psychology" at bounding box center [692, 126] width 761 height 45
type input "[PERSON_NAME]"
click at [1031, 104] on button "Search" at bounding box center [1116, 126] width 80 height 45
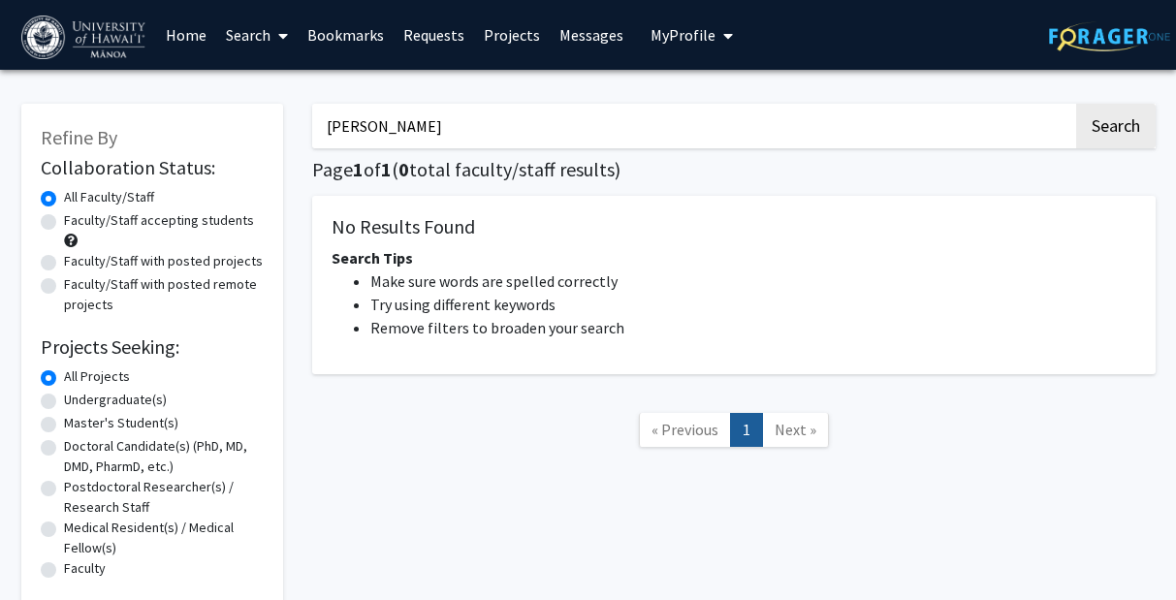
click at [64, 404] on label "Undergraduate(s)" at bounding box center [115, 400] width 103 height 20
click at [64, 402] on input "Undergraduate(s)" at bounding box center [70, 396] width 13 height 13
radio input "true"
click at [64, 430] on label "Master's Student(s)" at bounding box center [121, 423] width 114 height 20
click at [64, 426] on input "Master's Student(s)" at bounding box center [70, 419] width 13 height 13
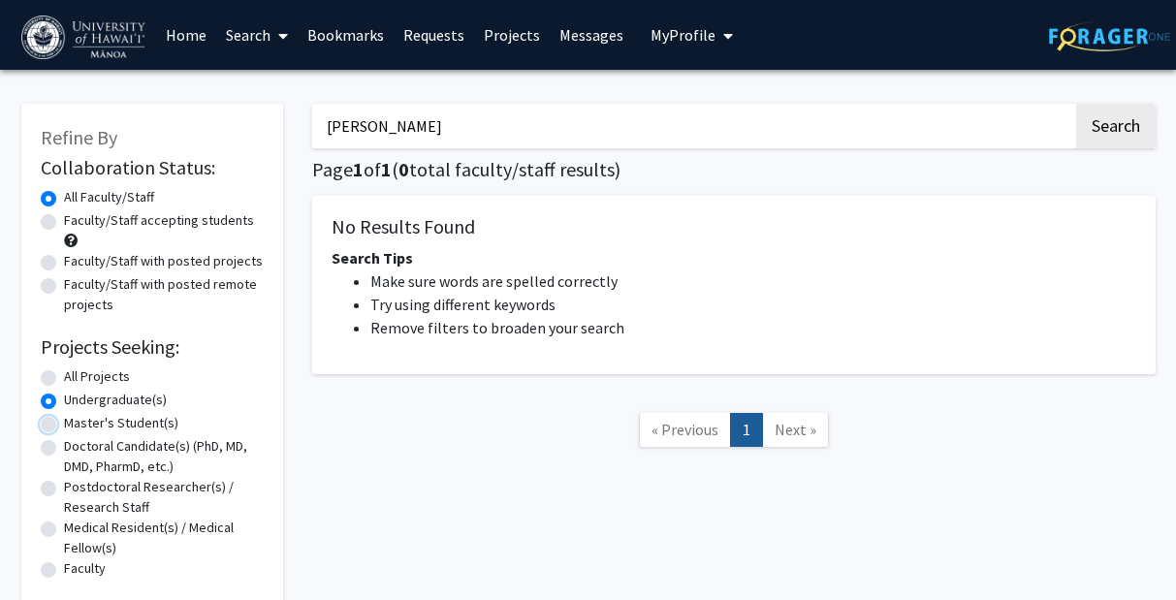
radio input "true"
click at [64, 452] on label "Doctoral Candidate(s) (PhD, MD, DMD, PharmD, etc.)" at bounding box center [164, 456] width 200 height 41
click at [64, 449] on input "Doctoral Candidate(s) (PhD, MD, DMD, PharmD, etc.)" at bounding box center [70, 442] width 13 height 13
radio input "true"
click at [64, 484] on label "Postdoctoral Researcher(s) / Research Staff" at bounding box center [164, 497] width 200 height 41
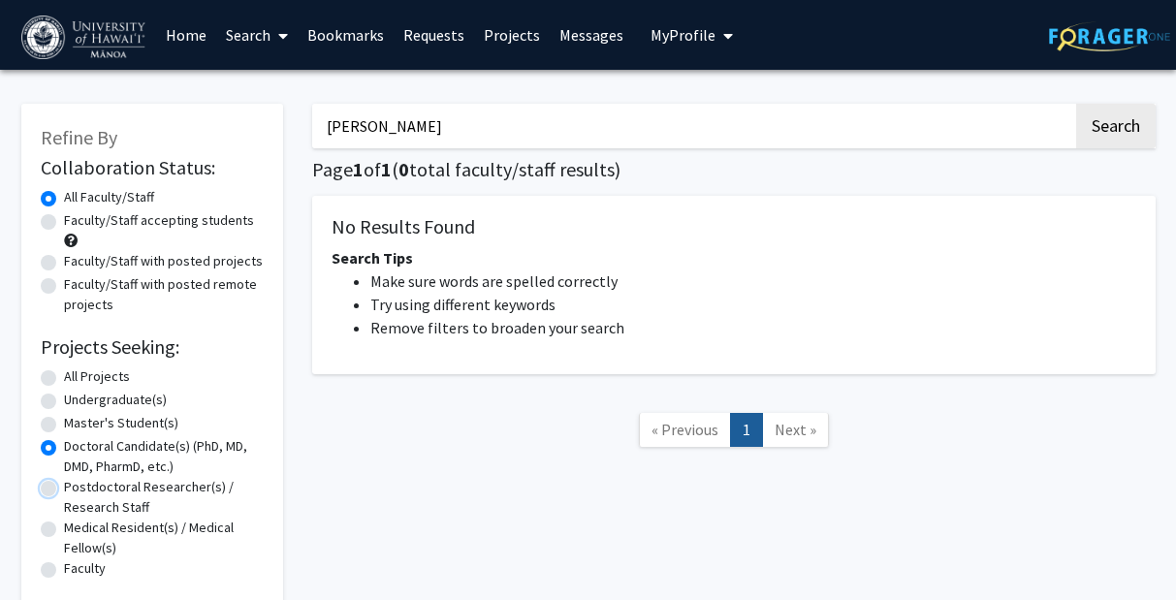
click at [64, 484] on input "Postdoctoral Researcher(s) / Research Staff" at bounding box center [70, 483] width 13 height 13
radio input "true"
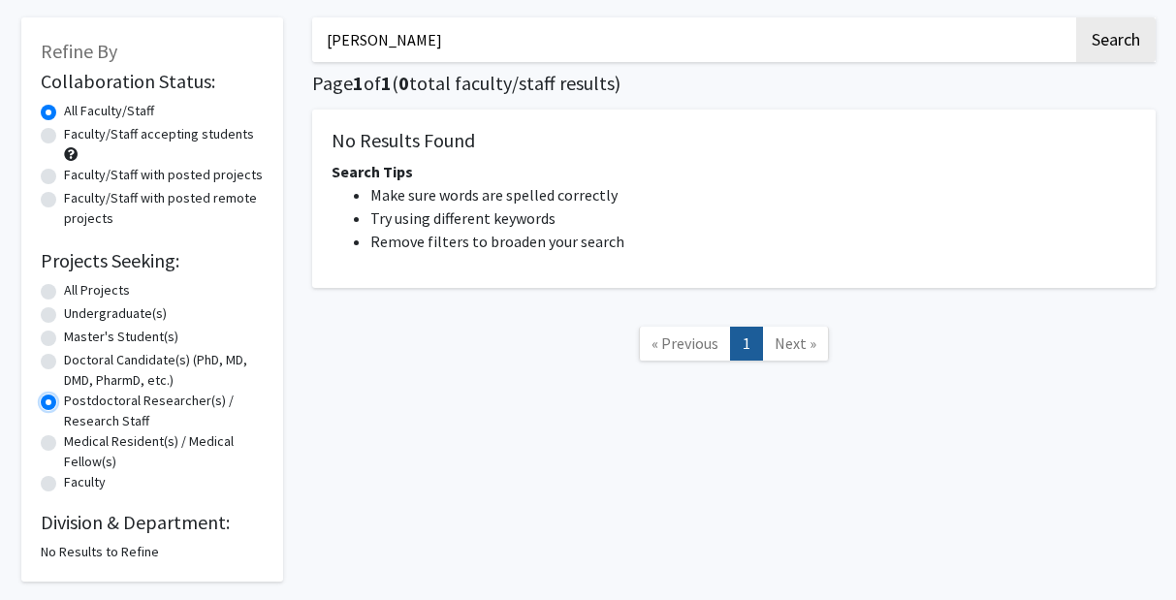
scroll to position [155, 0]
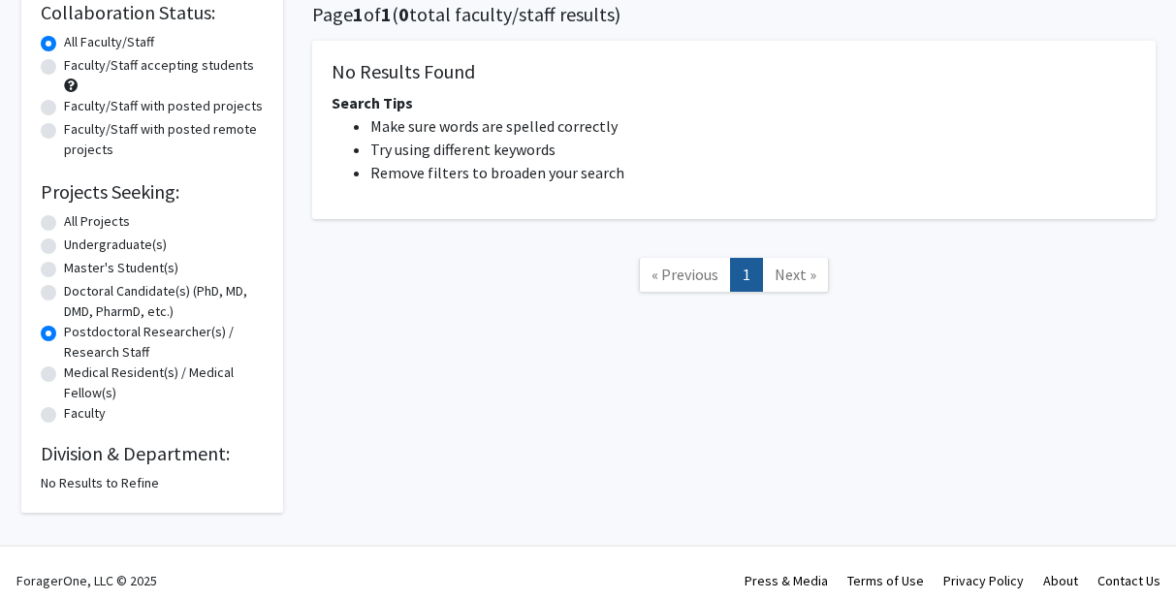
click at [64, 413] on label "Faculty" at bounding box center [85, 413] width 42 height 20
click at [64, 413] on input "Faculty" at bounding box center [70, 409] width 13 height 13
radio input "true"
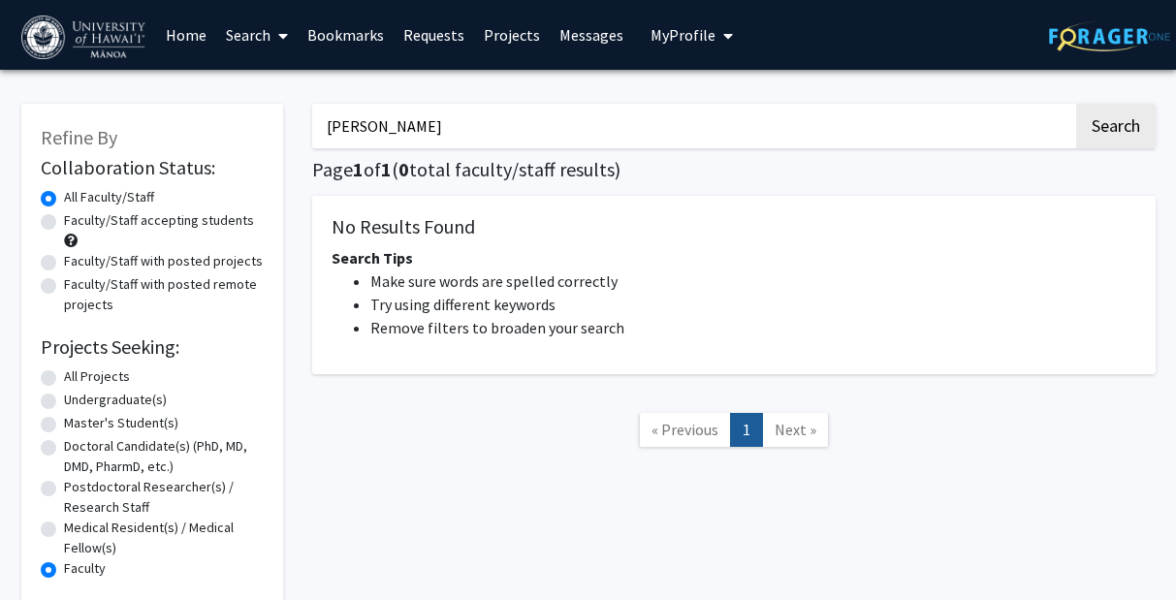
click at [64, 374] on label "All Projects" at bounding box center [97, 377] width 66 height 20
click at [64, 374] on input "All Projects" at bounding box center [70, 373] width 13 height 13
radio input "true"
click at [393, 125] on input "[PERSON_NAME]" at bounding box center [692, 126] width 761 height 45
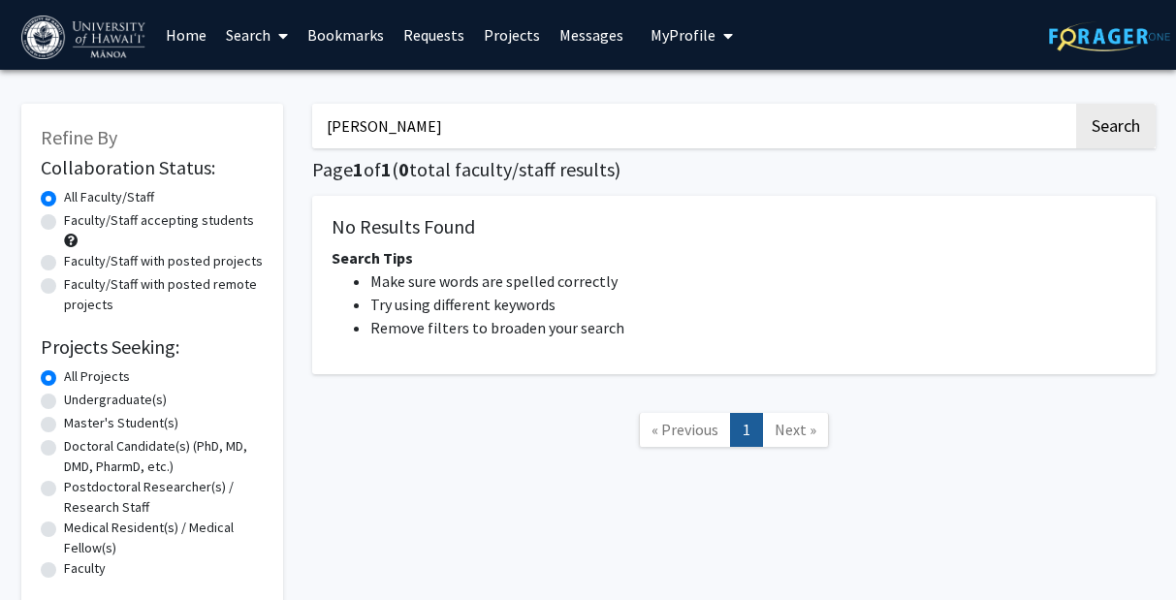
click at [393, 125] on input "[PERSON_NAME]" at bounding box center [692, 126] width 761 height 45
type input "Hawaiian"
click at [1031, 104] on button "Search" at bounding box center [1116, 126] width 80 height 45
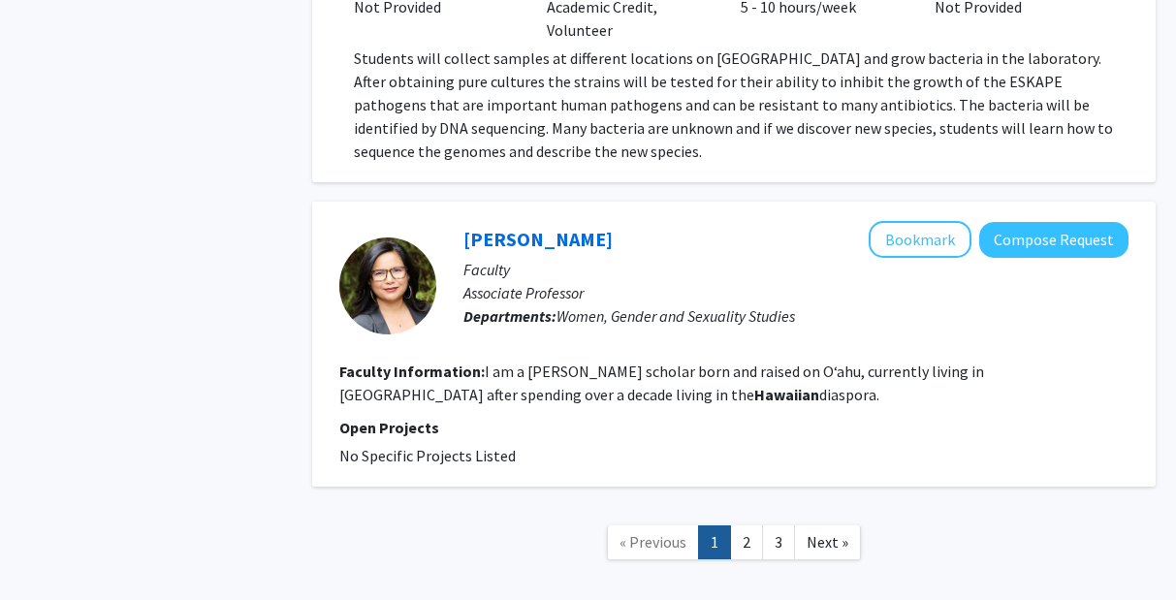
scroll to position [3855, 0]
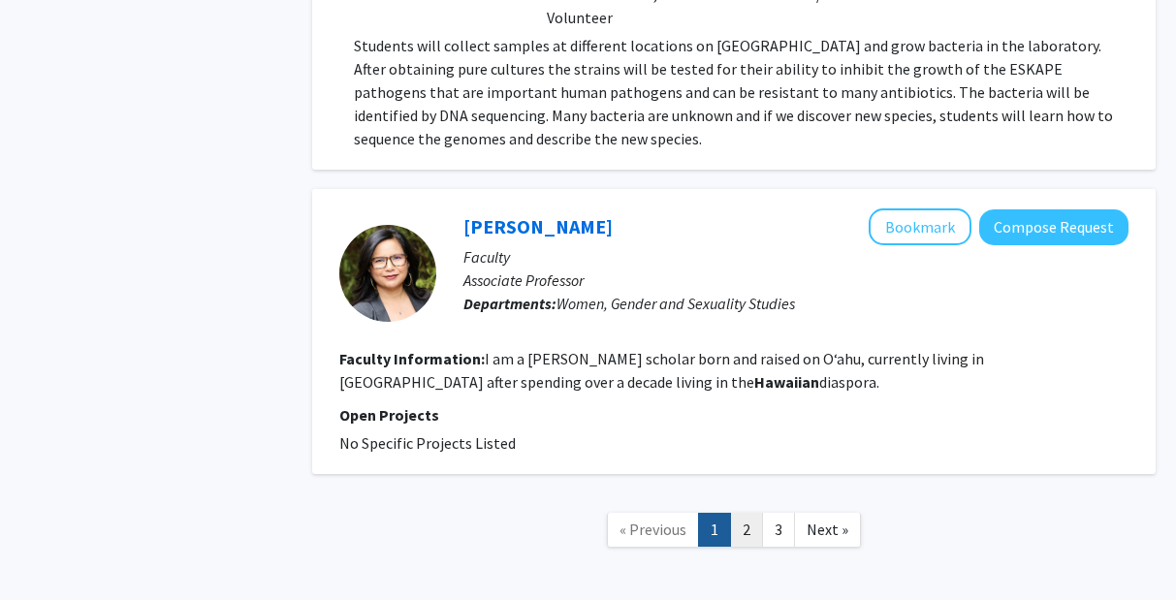
click at [750, 514] on link "2" at bounding box center [746, 530] width 33 height 34
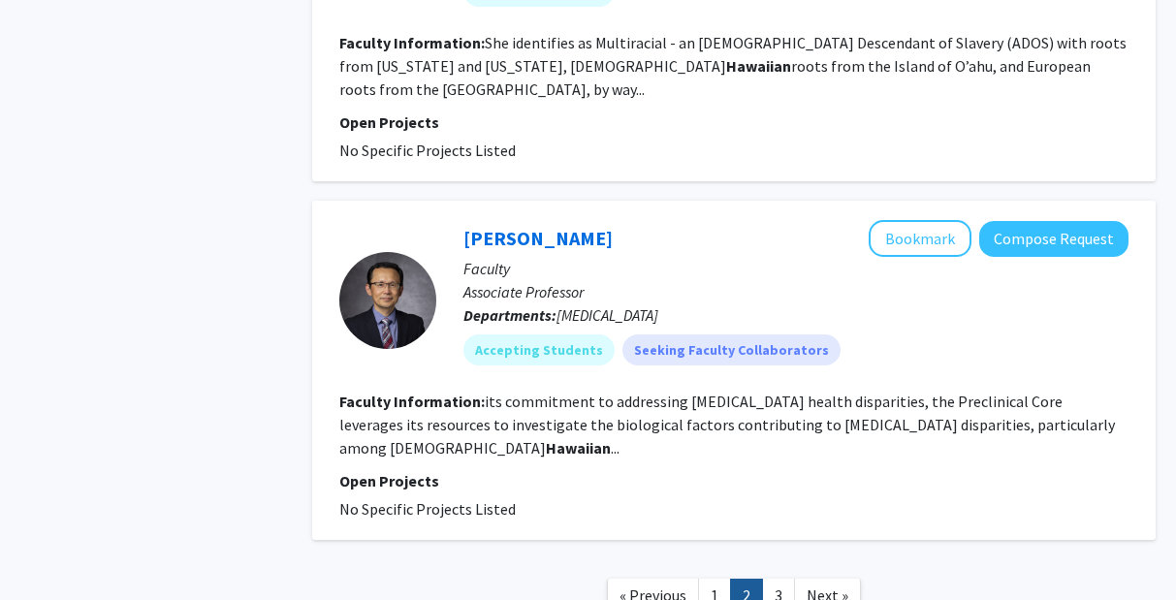
scroll to position [3195, 0]
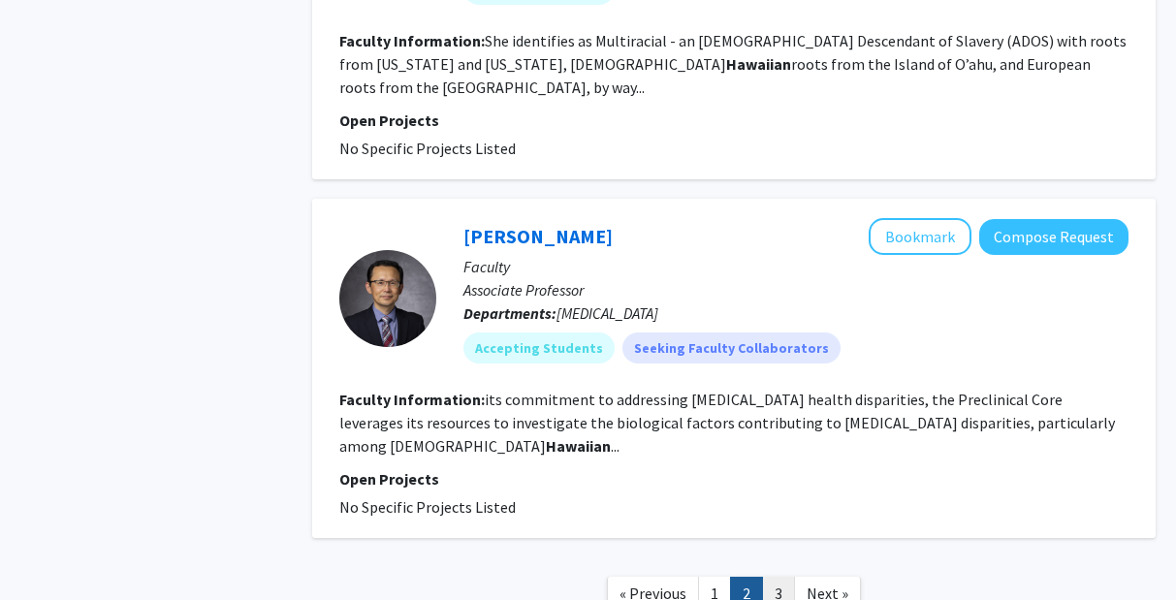
click at [781, 577] on link "3" at bounding box center [778, 594] width 33 height 34
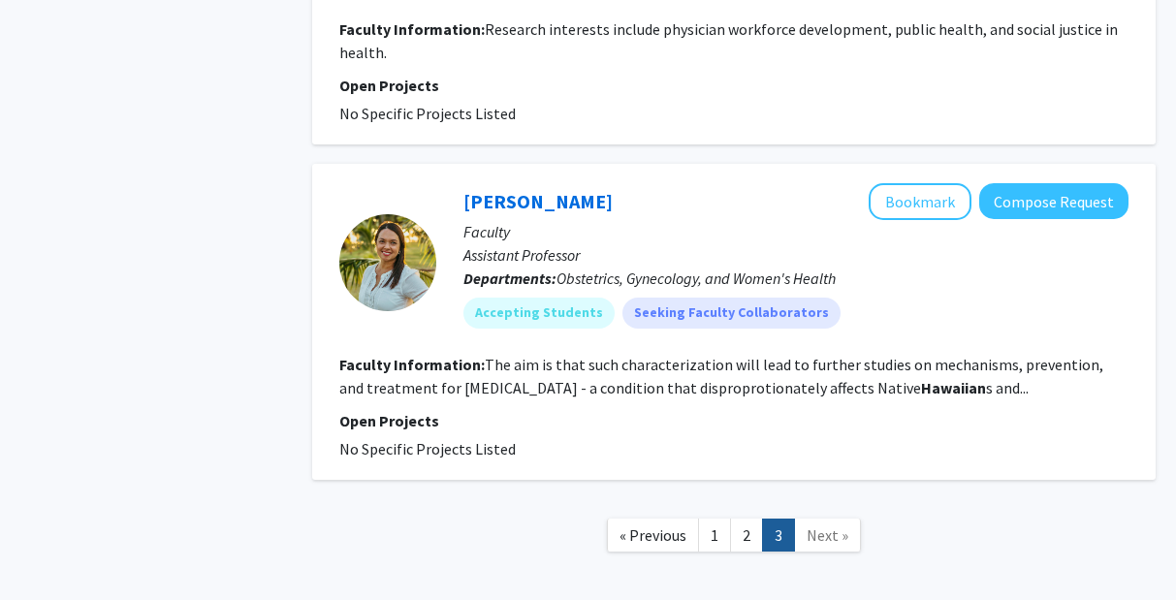
scroll to position [6699, 0]
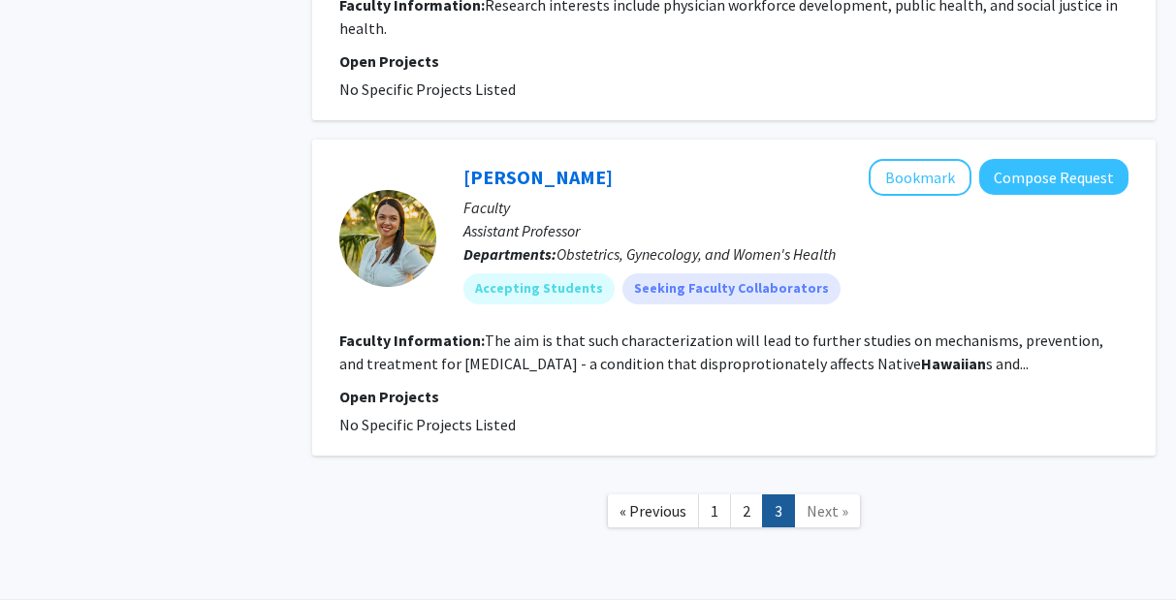
click at [643, 331] on fg-read-more "The aim is that such characterization will lead to further studies on mechanism…" at bounding box center [721, 352] width 764 height 43
click at [921, 354] on b "Hawaiian" at bounding box center [953, 363] width 65 height 19
click at [959, 385] on p "Open Projects" at bounding box center [733, 396] width 789 height 23
click at [818, 501] on span "Next »" at bounding box center [828, 510] width 42 height 19
click at [416, 190] on div at bounding box center [387, 238] width 97 height 97
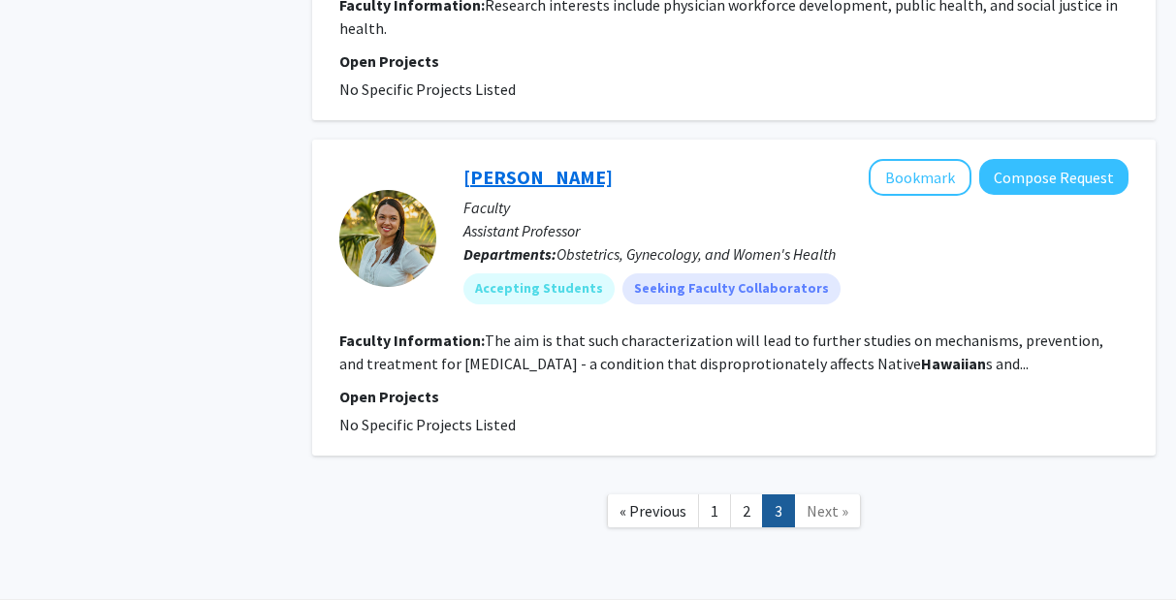
click at [508, 165] on link "[PERSON_NAME]" at bounding box center [537, 177] width 149 height 24
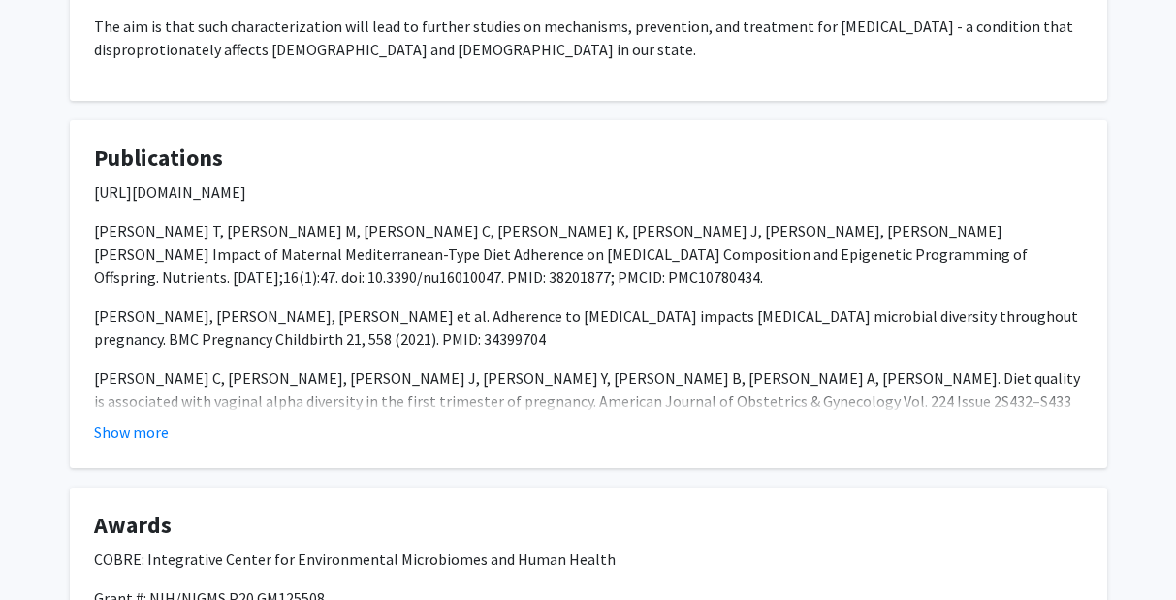
scroll to position [1170, 0]
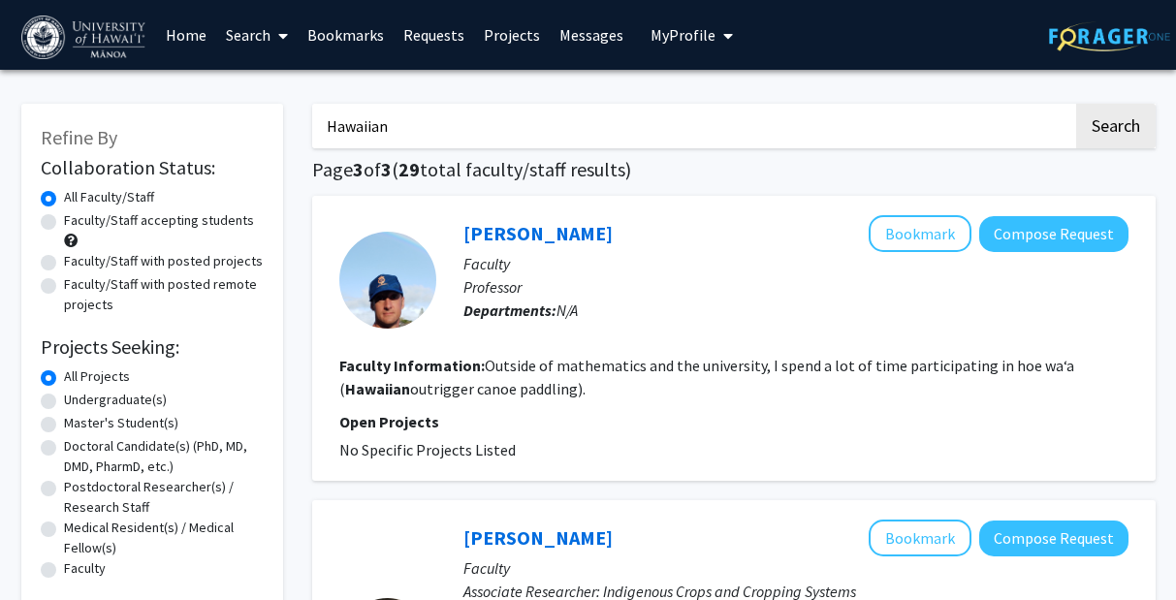
click at [347, 128] on input "Hawaiian" at bounding box center [692, 126] width 761 height 45
type input "Psychology Hawaiian"
click at [1031, 104] on button "Search" at bounding box center [1116, 126] width 80 height 45
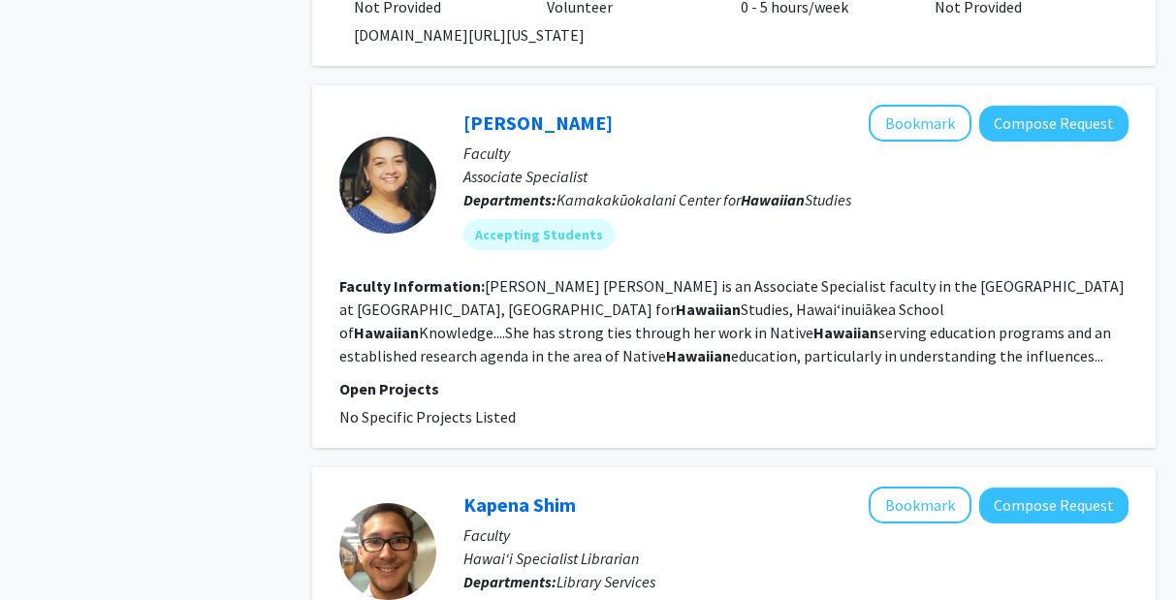
scroll to position [1178, 0]
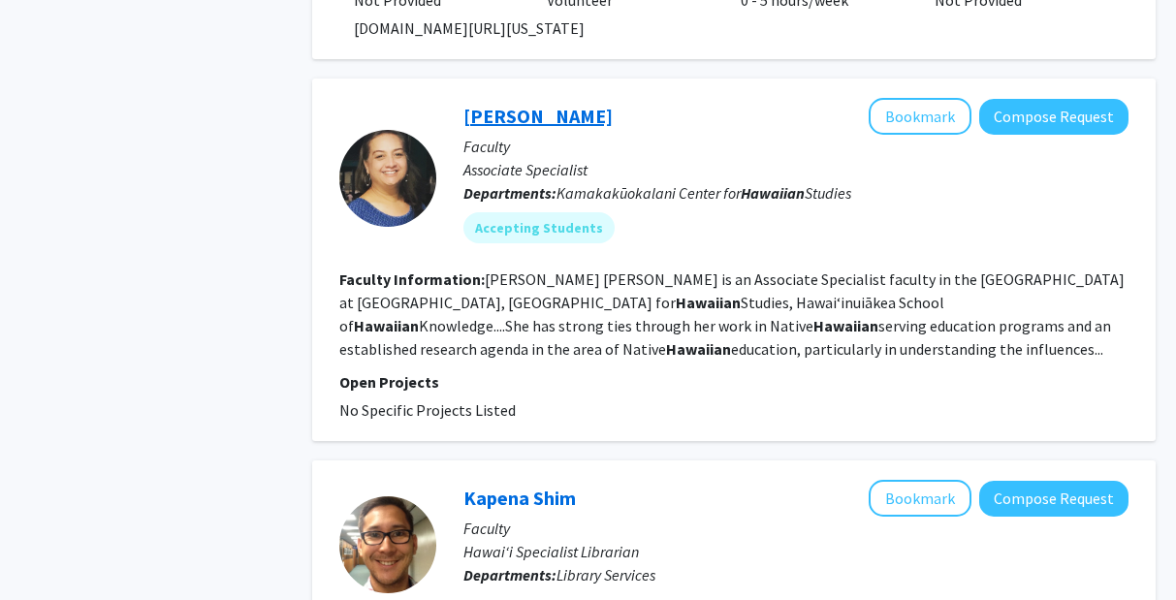
click at [552, 113] on link "[PERSON_NAME]" at bounding box center [537, 116] width 149 height 24
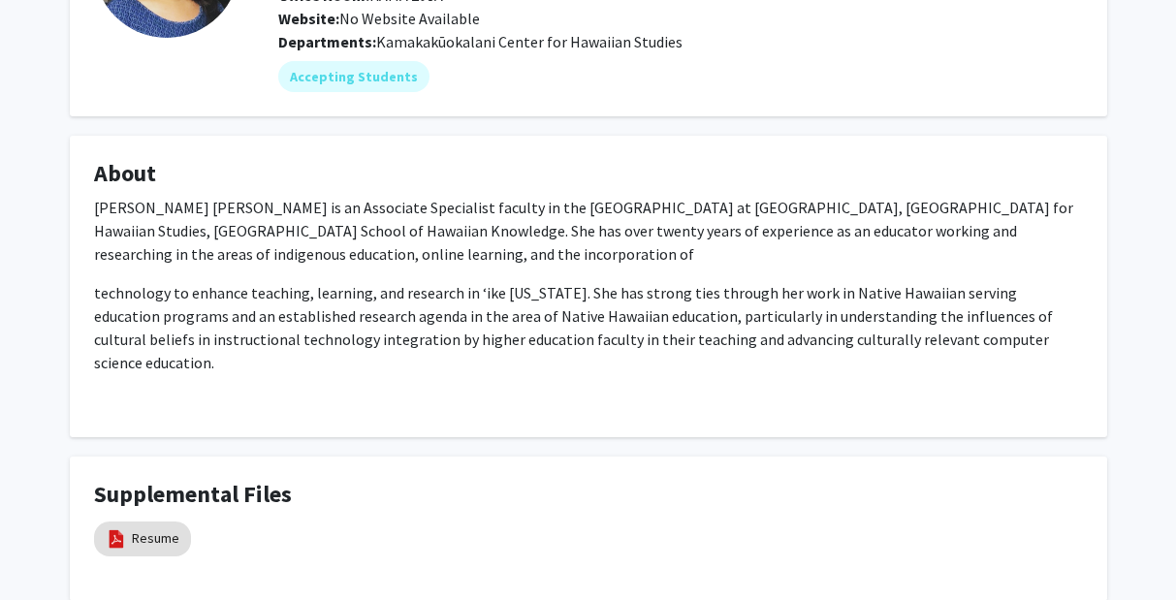
scroll to position [314, 0]
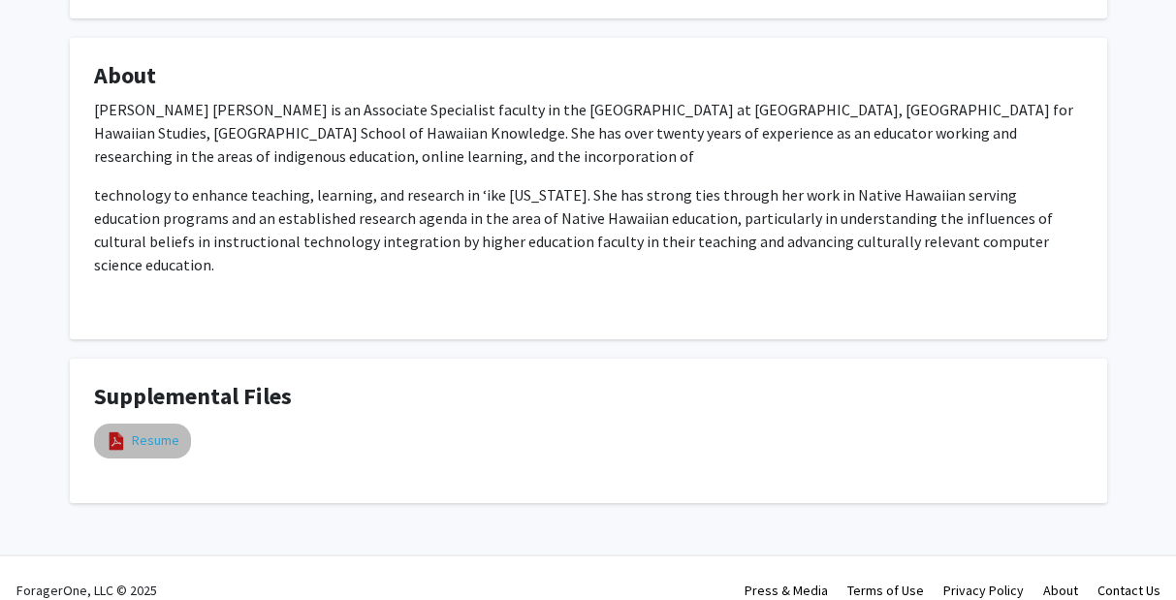
click at [148, 431] on link "Resume" at bounding box center [156, 441] width 48 height 20
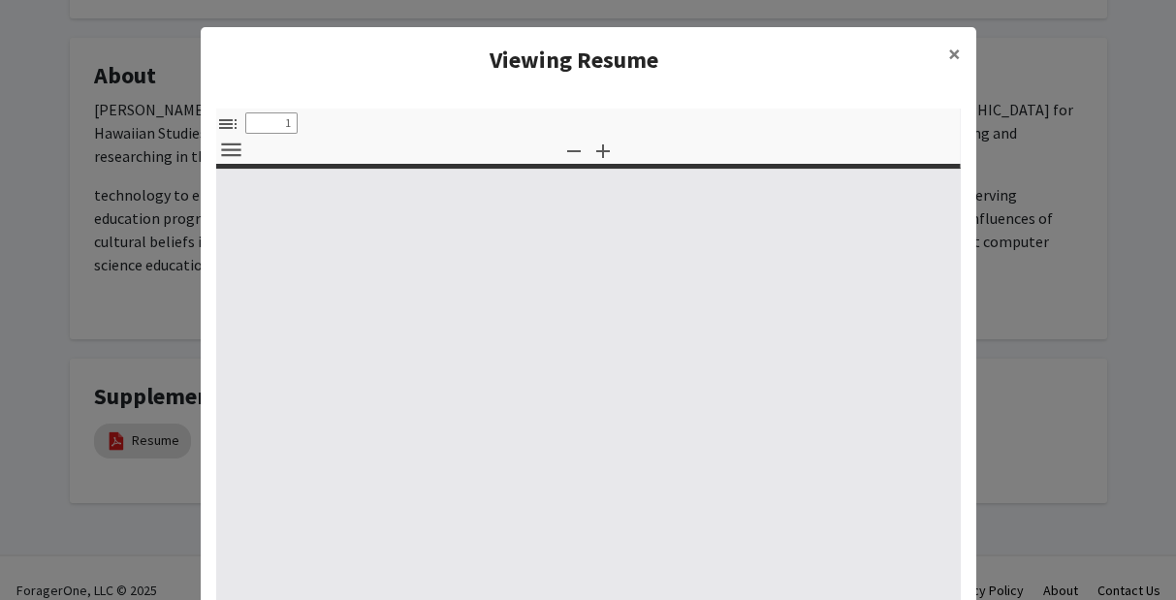
select select "custom"
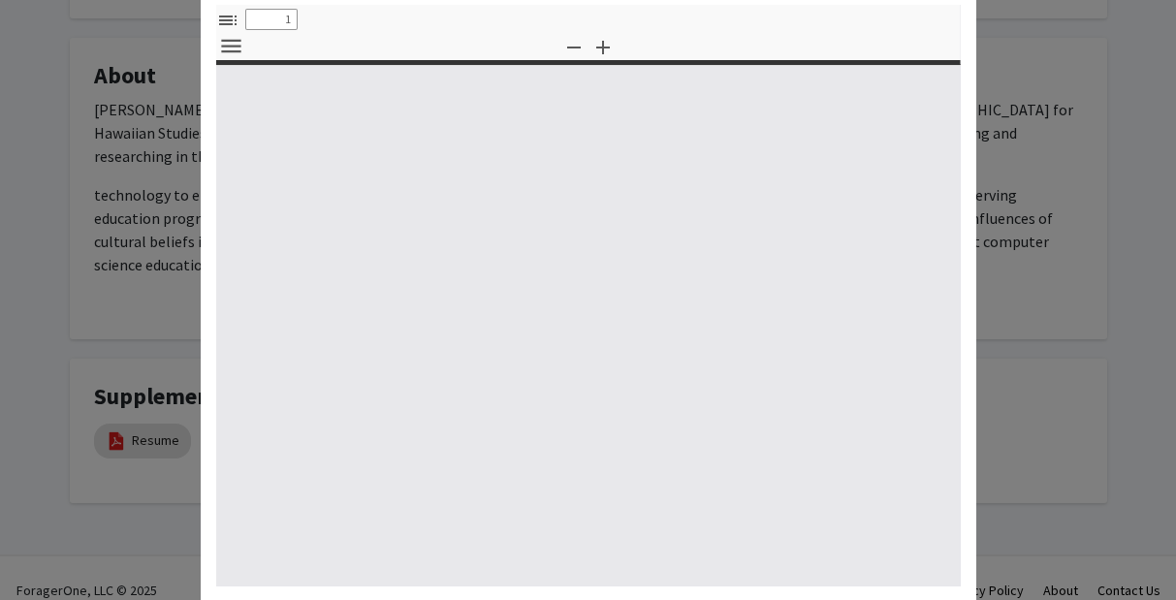
type input "0"
select select "custom"
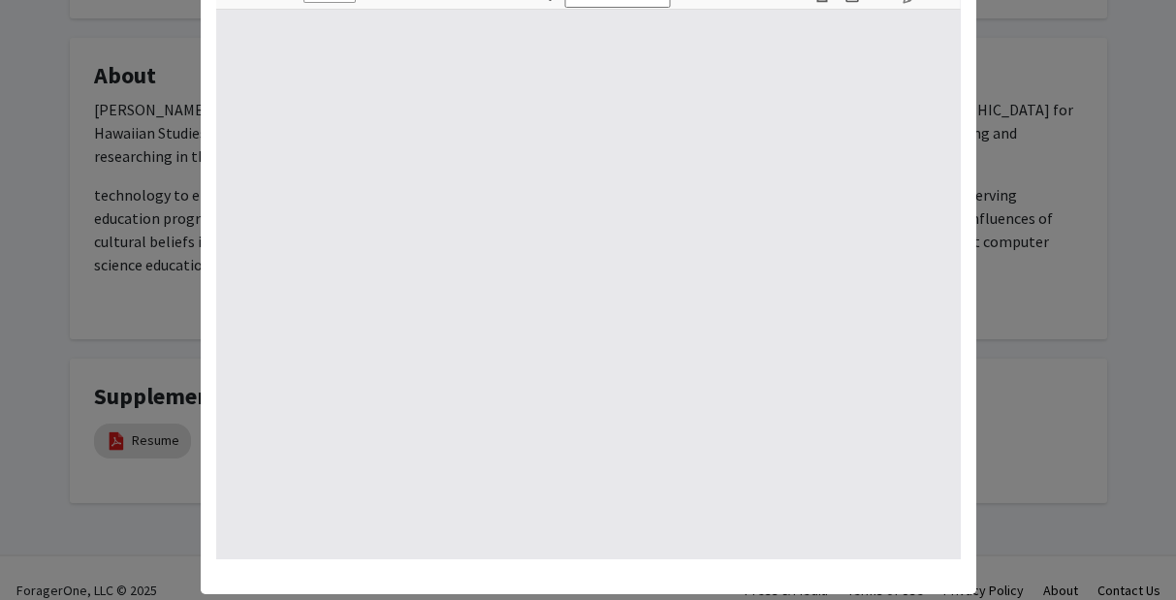
type input "1"
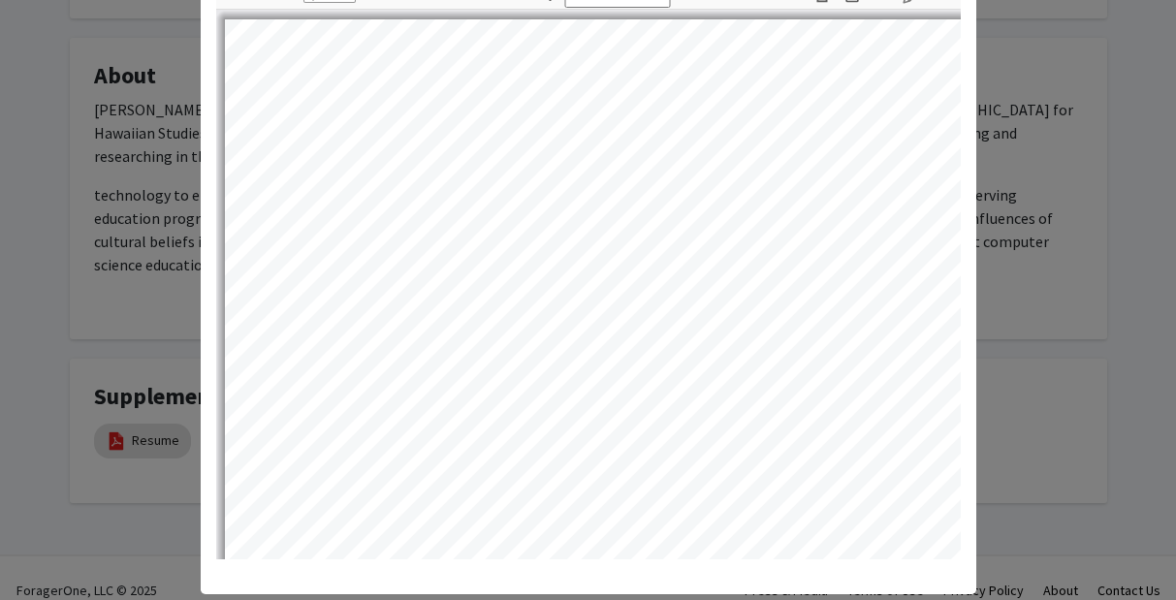
scroll to position [89, 0]
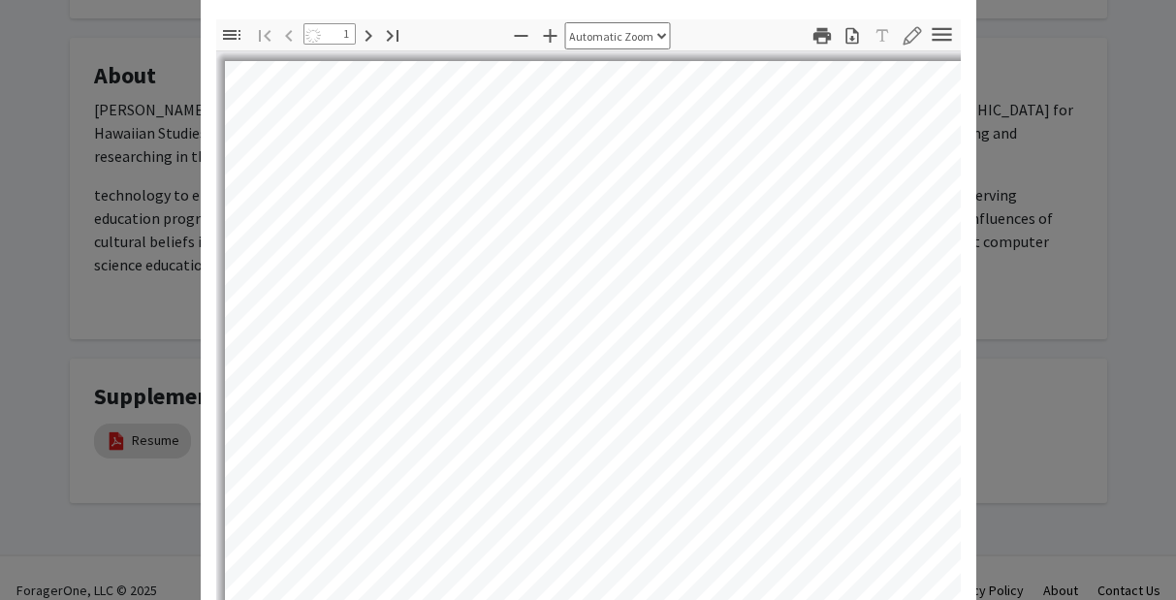
select select "auto"
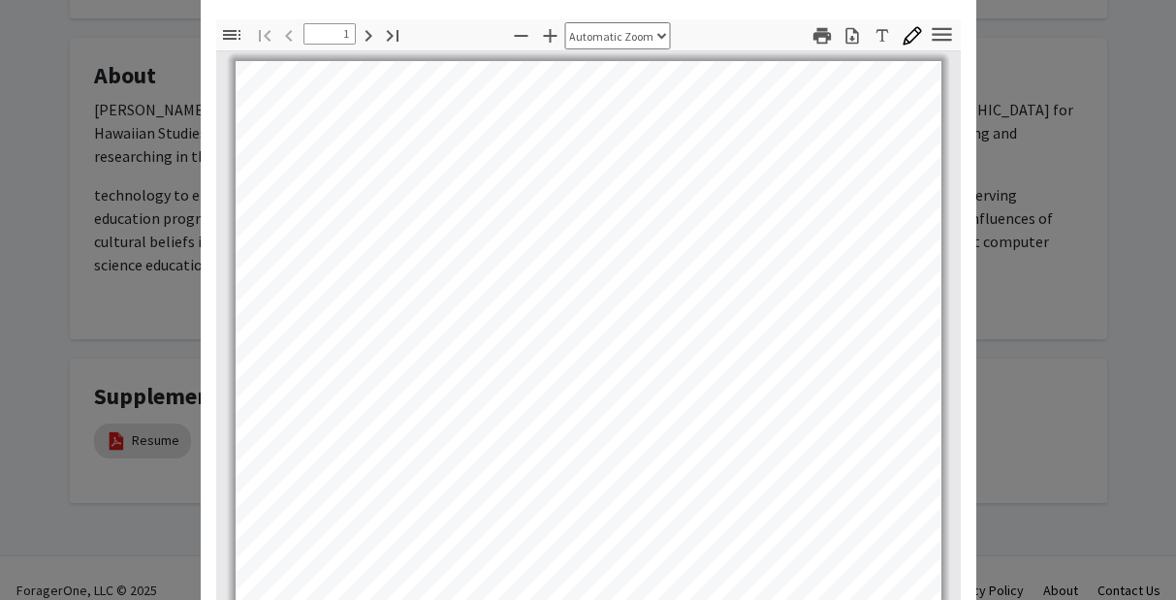
click at [111, 149] on modal-container "Viewing Resume × Thumbnails Document Outline Attachments Layers Current Outline…" at bounding box center [588, 300] width 1176 height 600
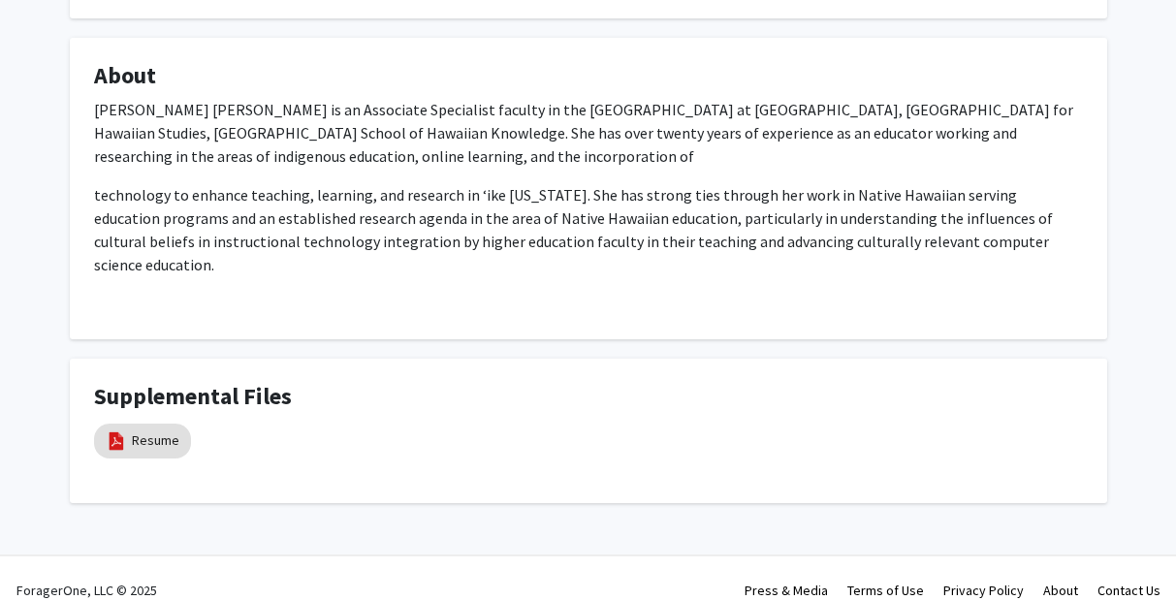
scroll to position [0, 0]
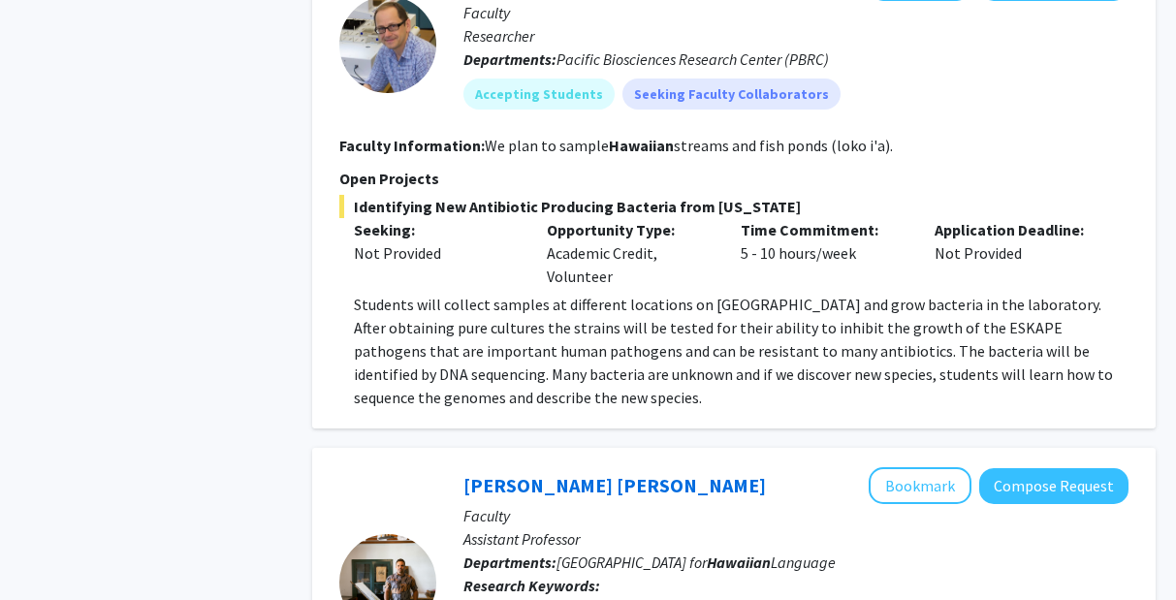
scroll to position [3856, 0]
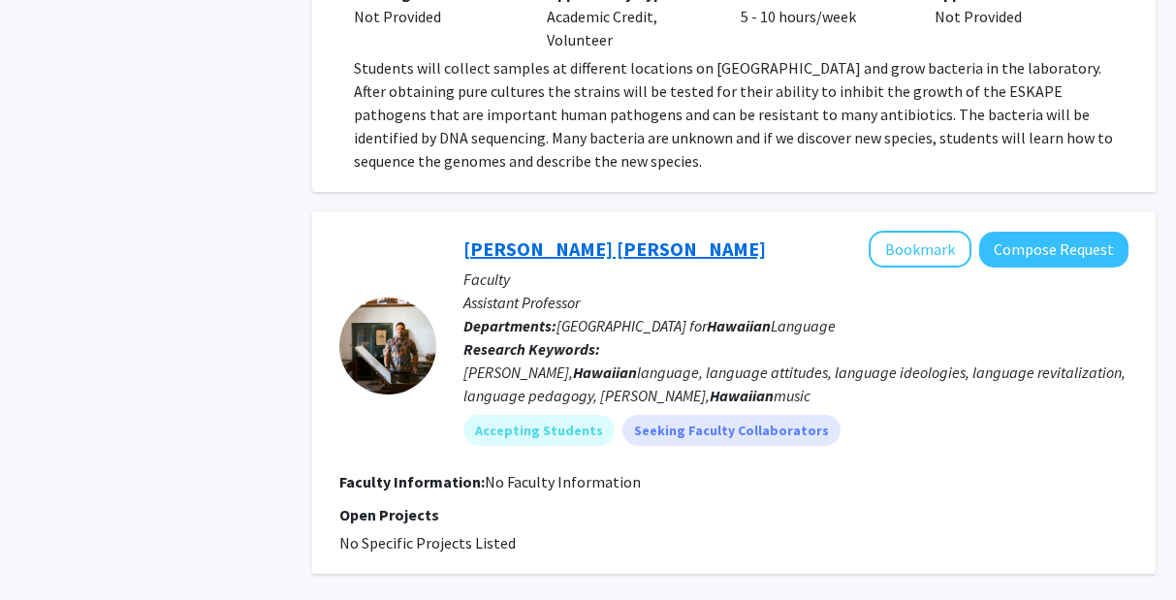
click at [526, 237] on link "[PERSON_NAME] [PERSON_NAME]" at bounding box center [614, 249] width 303 height 24
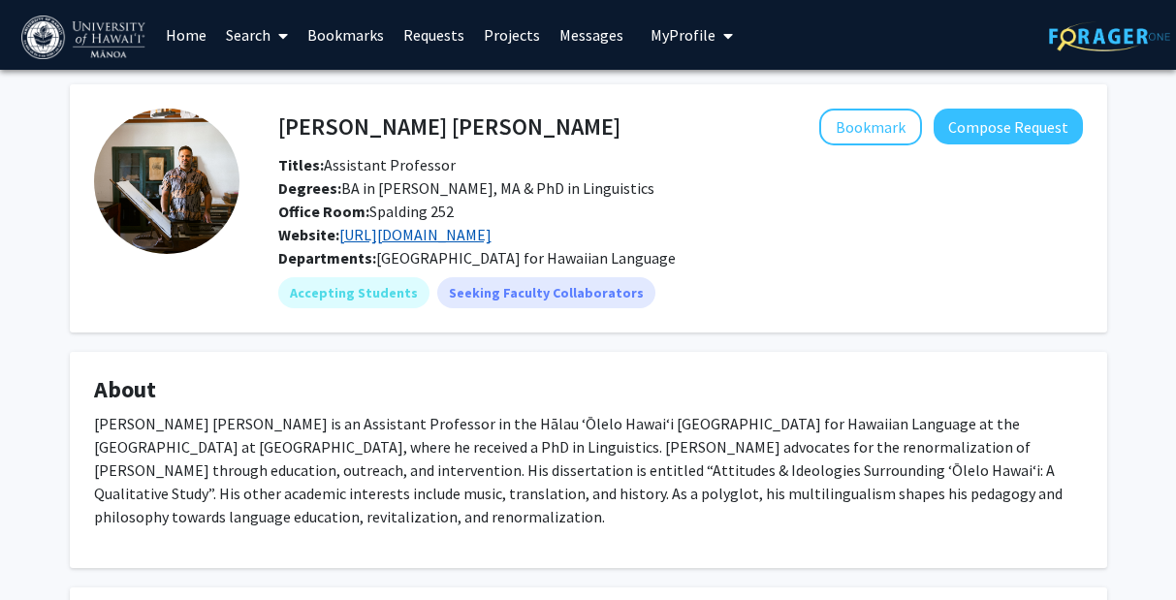
click at [492, 234] on link "[URL][DOMAIN_NAME]" at bounding box center [415, 234] width 152 height 19
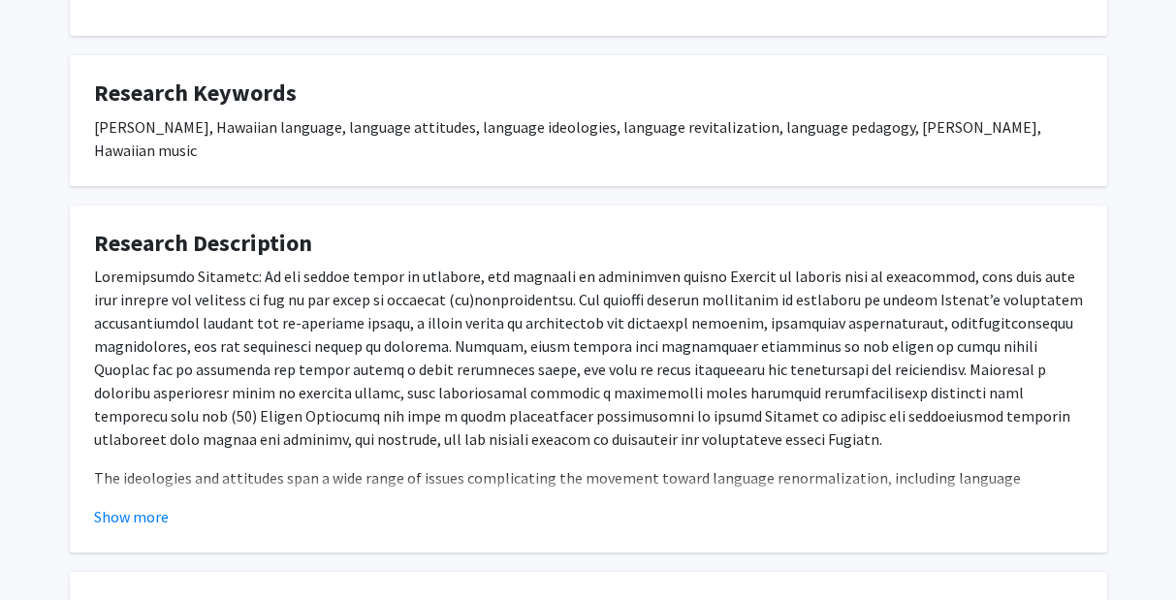
scroll to position [596, 0]
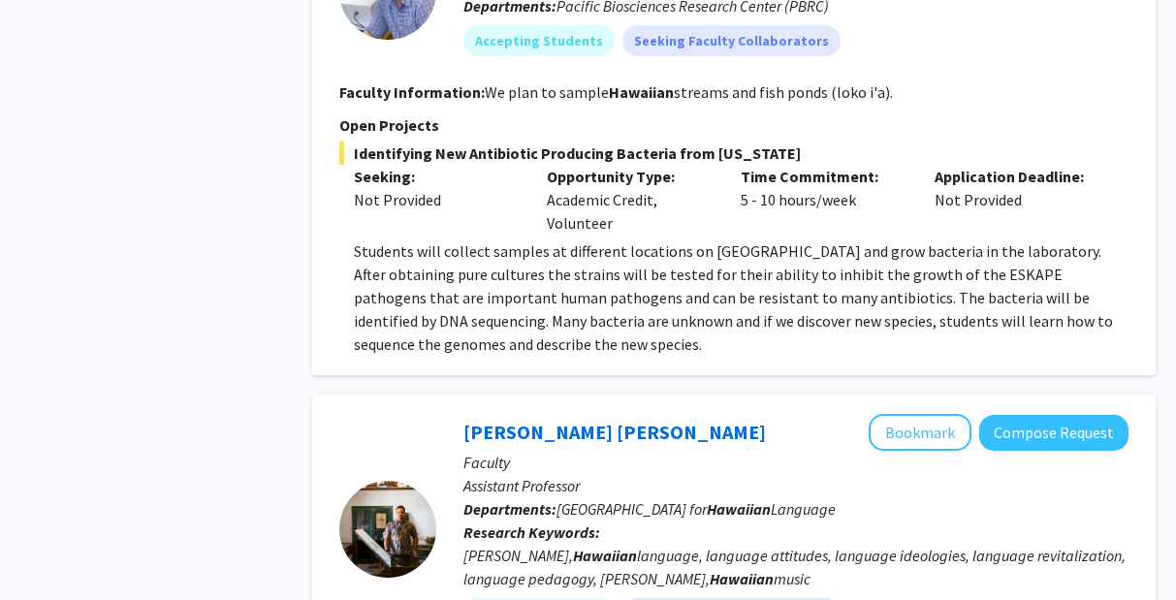
scroll to position [3998, 0]
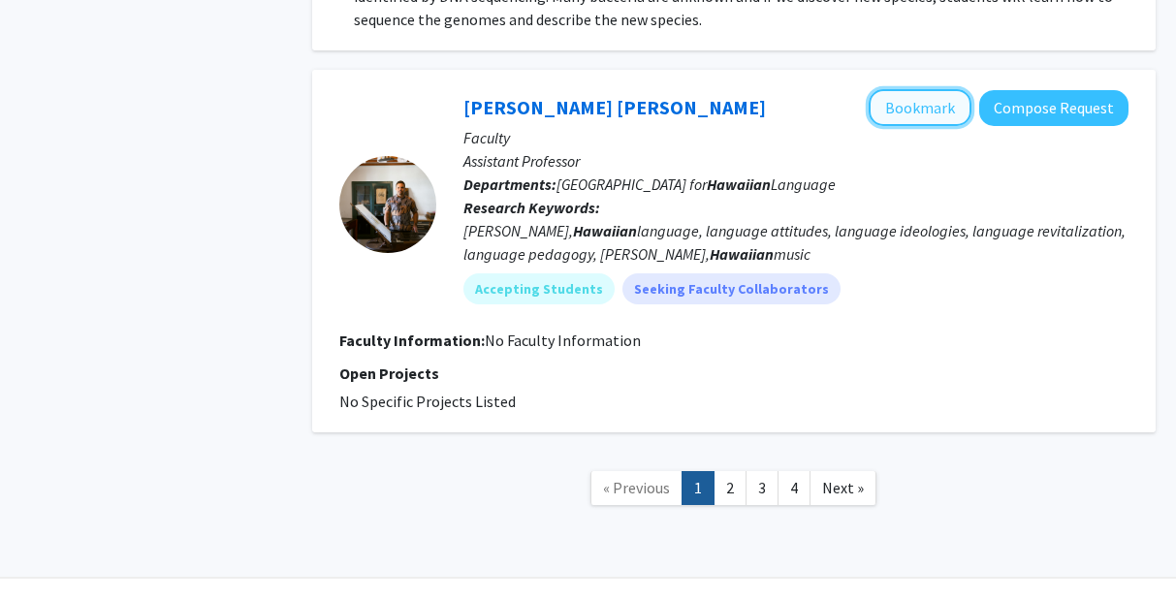
click at [933, 89] on button "Bookmark" at bounding box center [920, 107] width 103 height 37
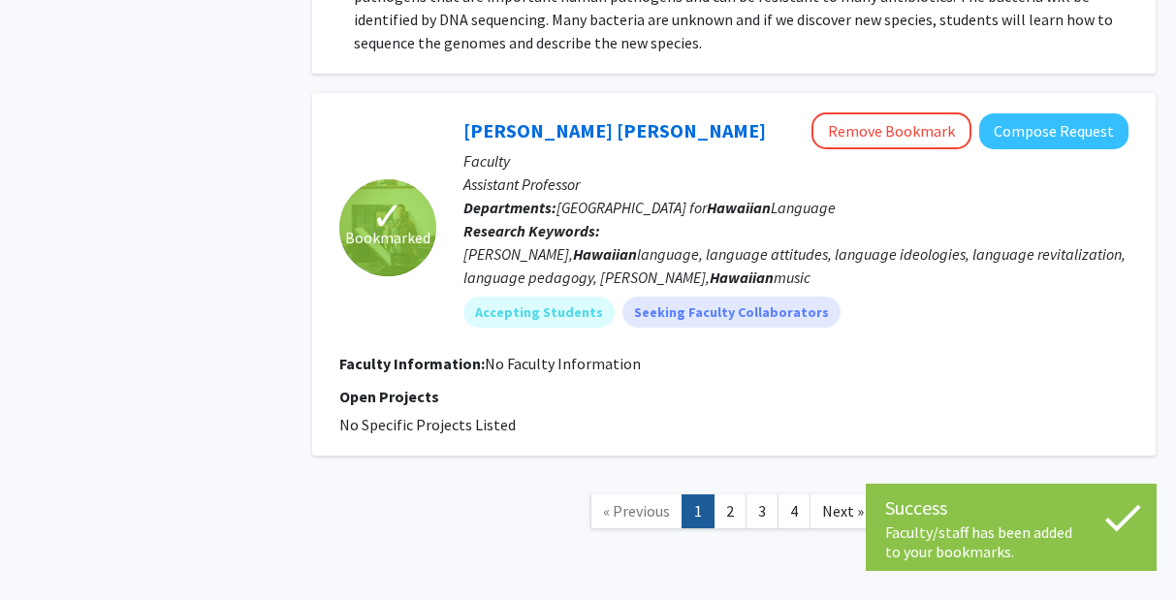
scroll to position [3975, 0]
click at [733, 494] on link "2" at bounding box center [730, 511] width 33 height 34
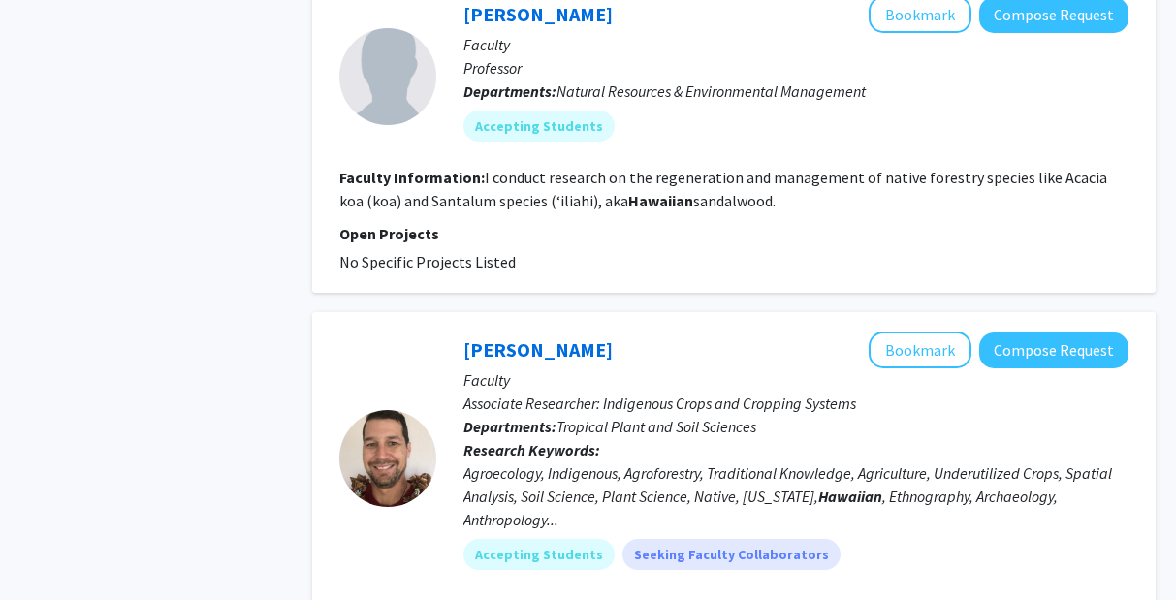
scroll to position [3189, 0]
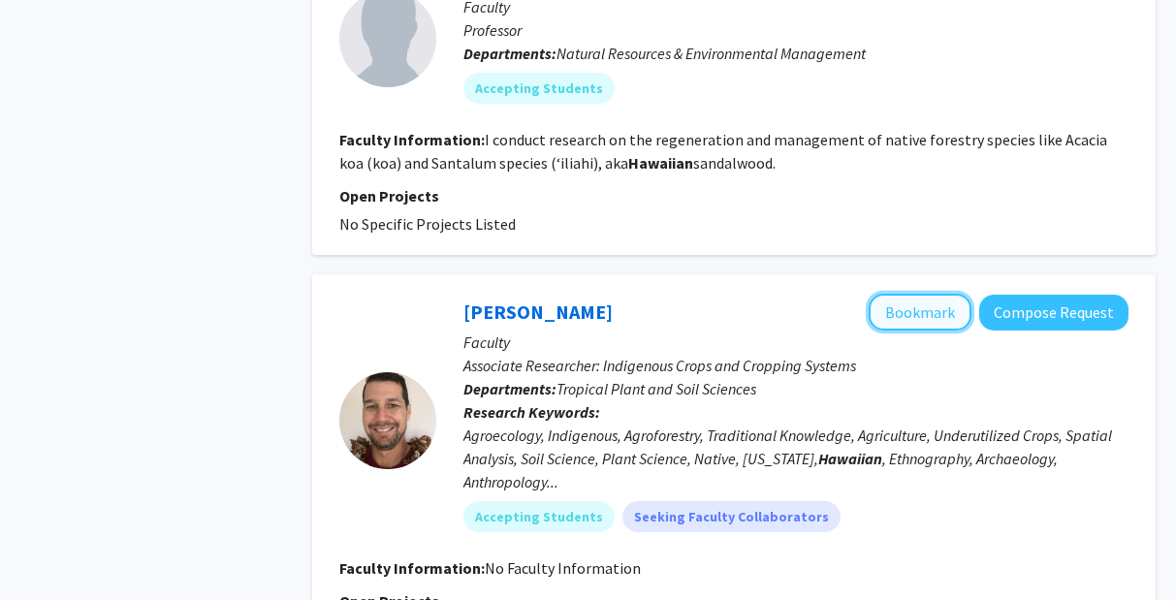
click at [898, 294] on button "Bookmark" at bounding box center [920, 312] width 103 height 37
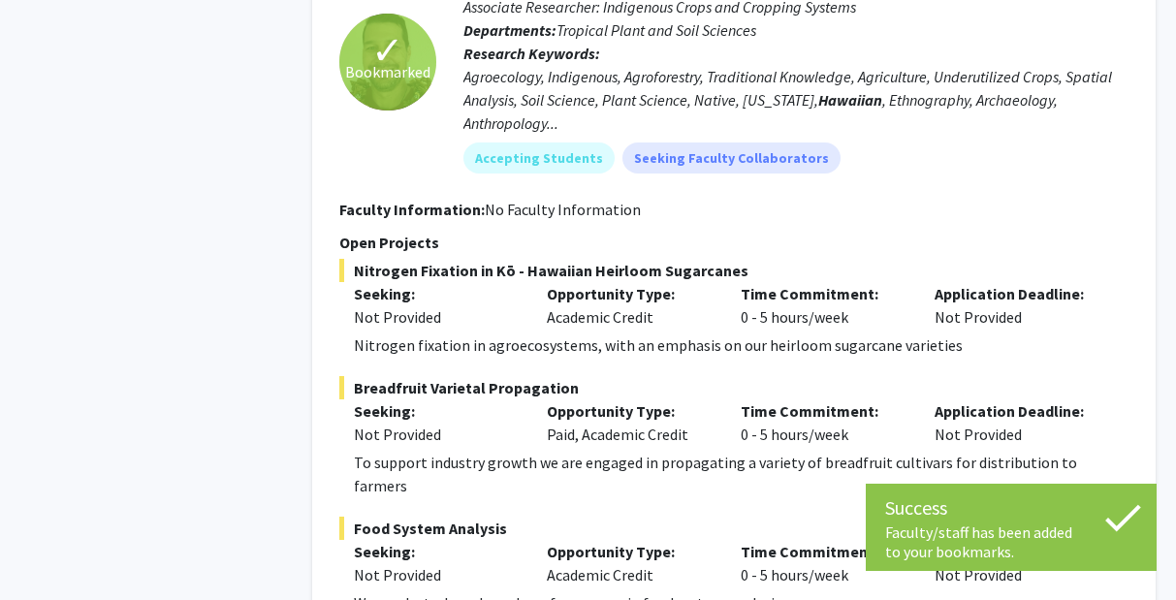
scroll to position [3984, 0]
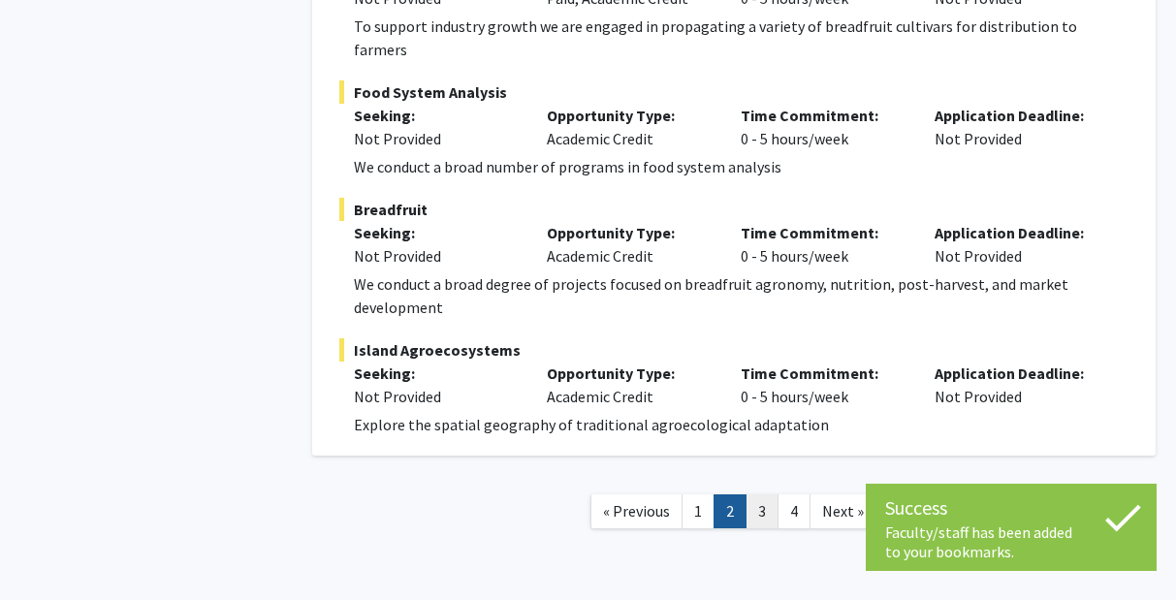
click at [761, 495] on link "3" at bounding box center [762, 512] width 33 height 34
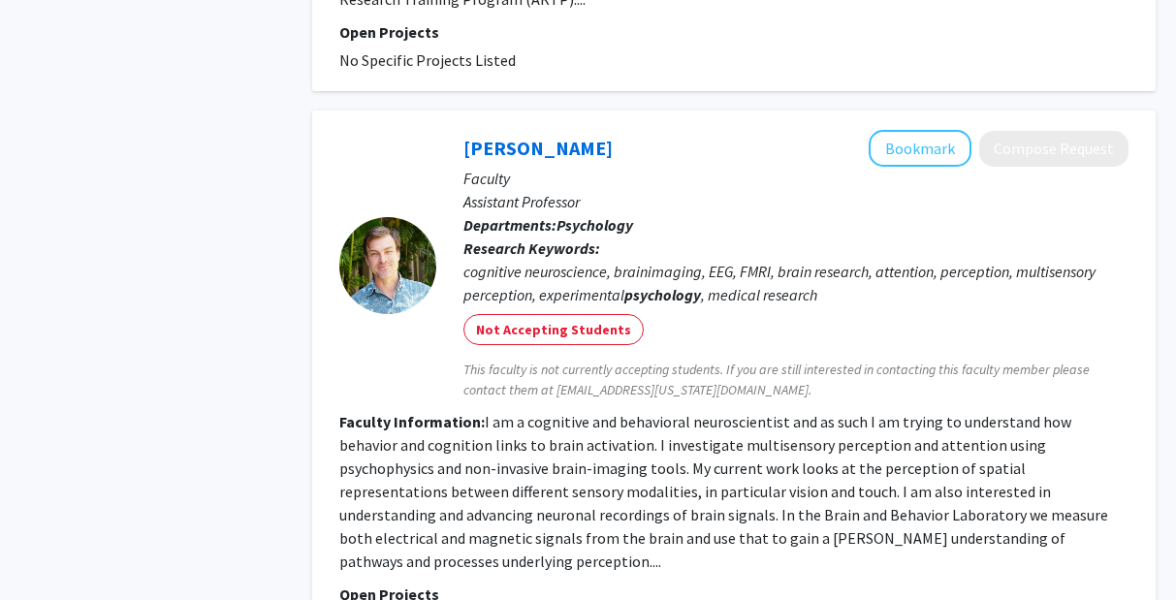
scroll to position [6888, 0]
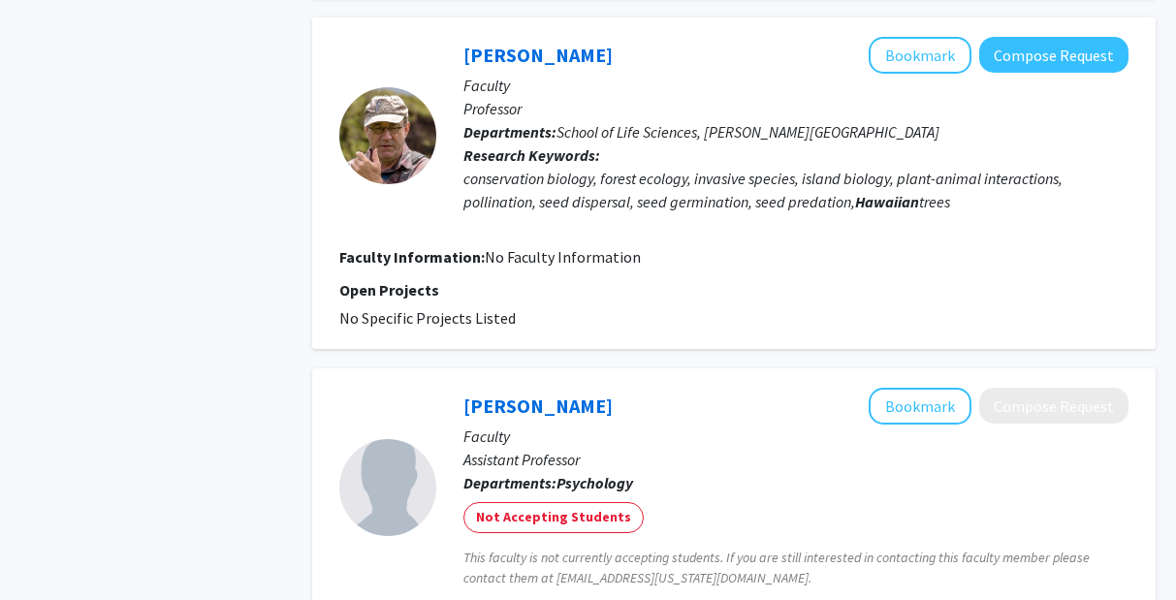
scroll to position [3021, 0]
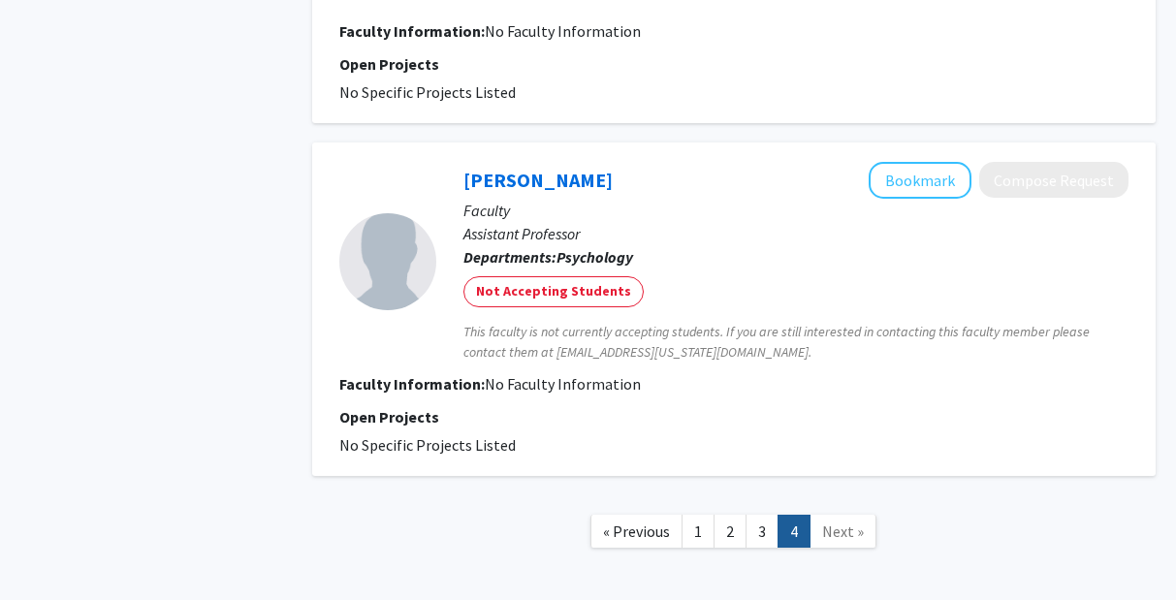
click at [827, 522] on span "Next »" at bounding box center [843, 531] width 42 height 19
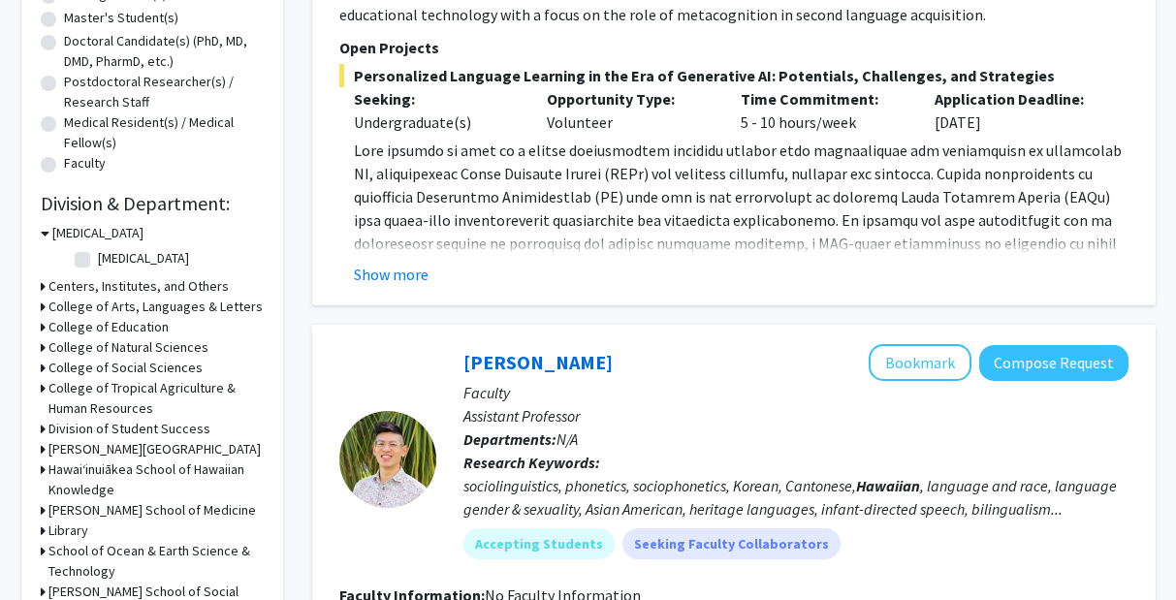
scroll to position [0, 0]
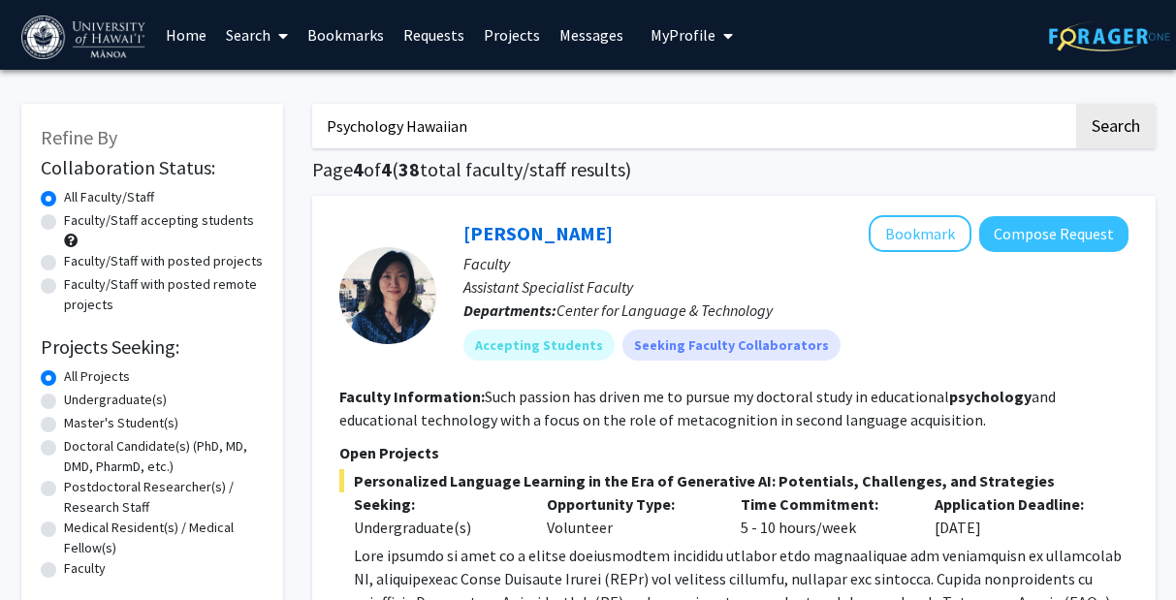
click at [417, 124] on input "Psychology Hawaiian" at bounding box center [692, 126] width 761 height 45
type input "Psychology"
click at [1031, 104] on button "Search" at bounding box center [1116, 126] width 80 height 45
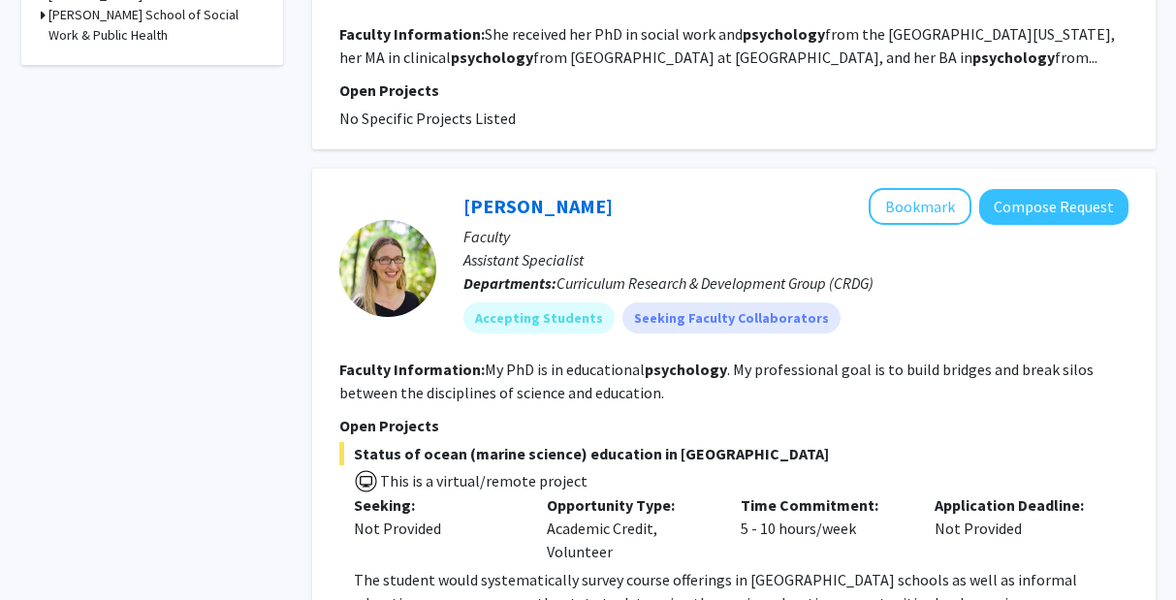
scroll to position [601, 0]
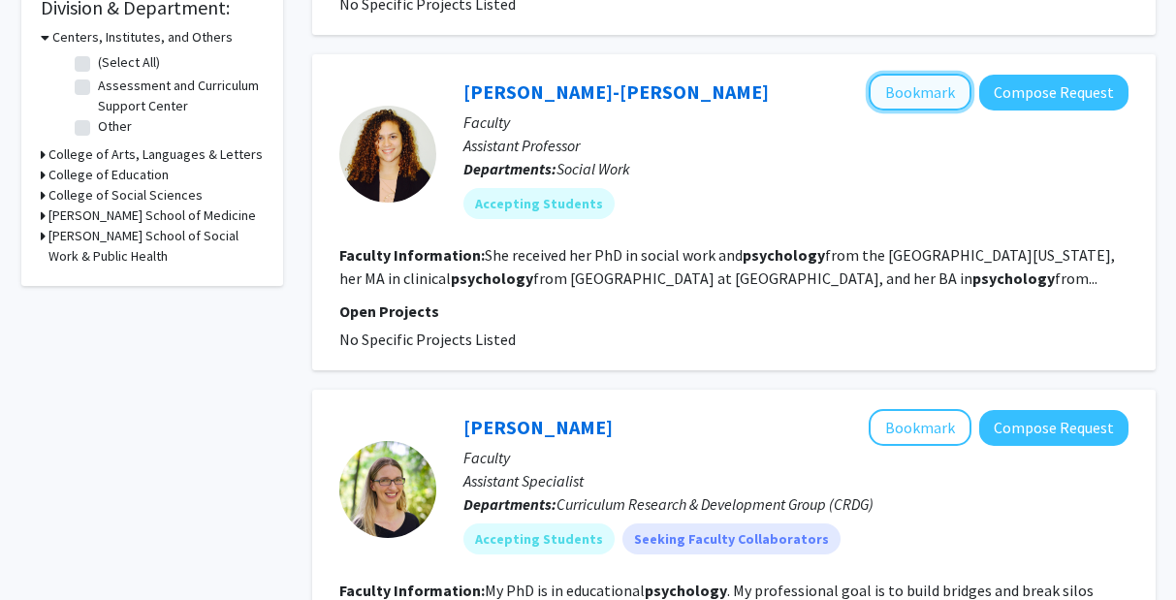
click at [907, 87] on button "Bookmark" at bounding box center [920, 92] width 103 height 37
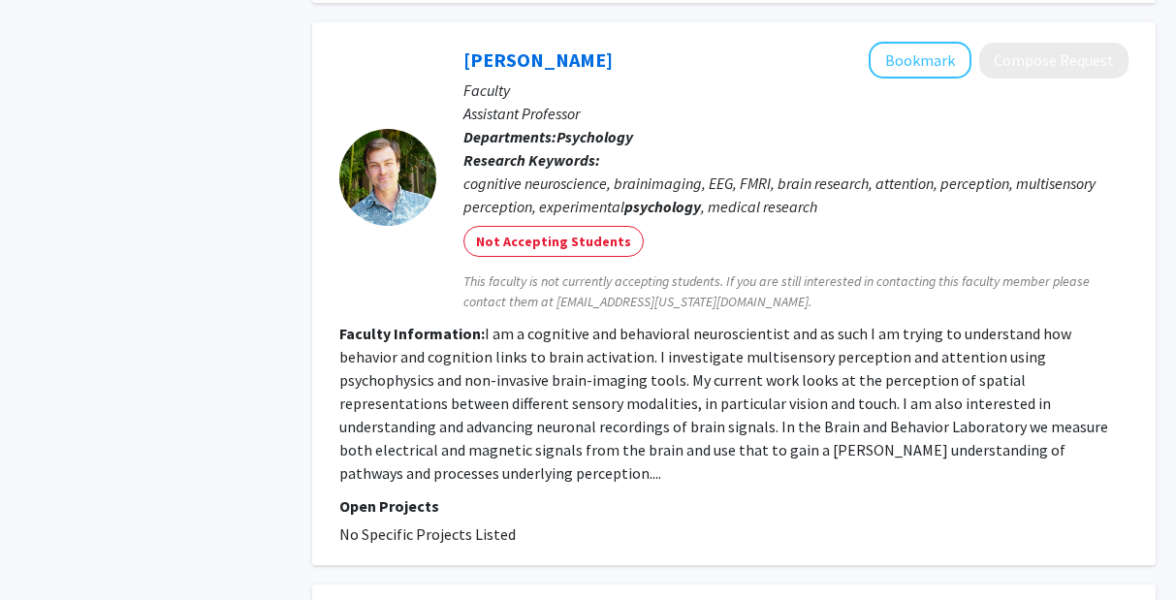
scroll to position [2510, 0]
